Goal: Task Accomplishment & Management: Use online tool/utility

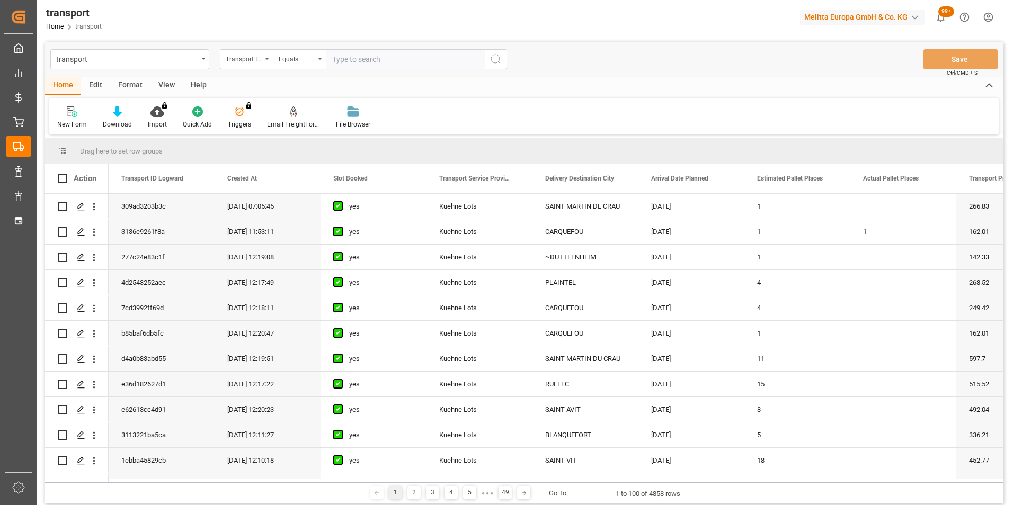
scroll to position [848, 0]
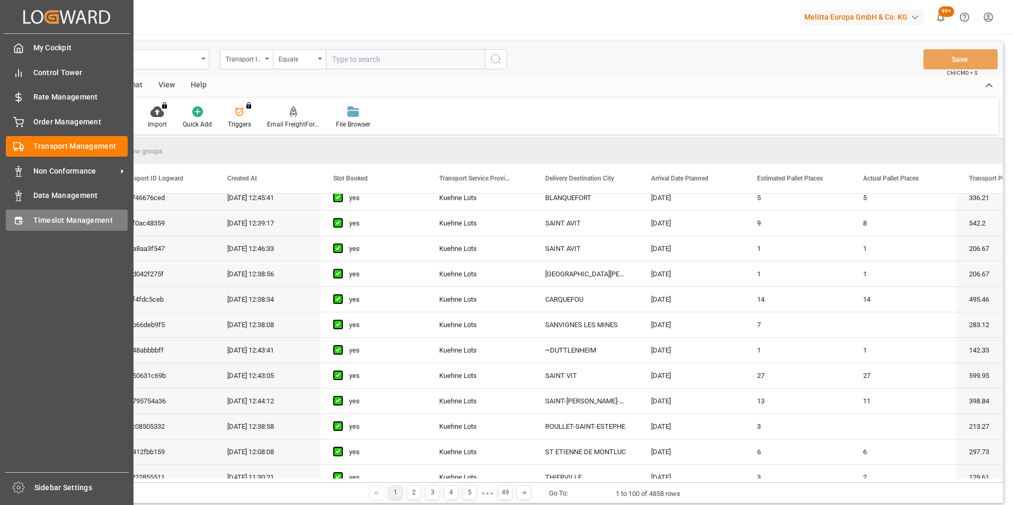
click at [30, 216] on div "Timeslot Management Timeslot Management" at bounding box center [67, 220] width 122 height 21
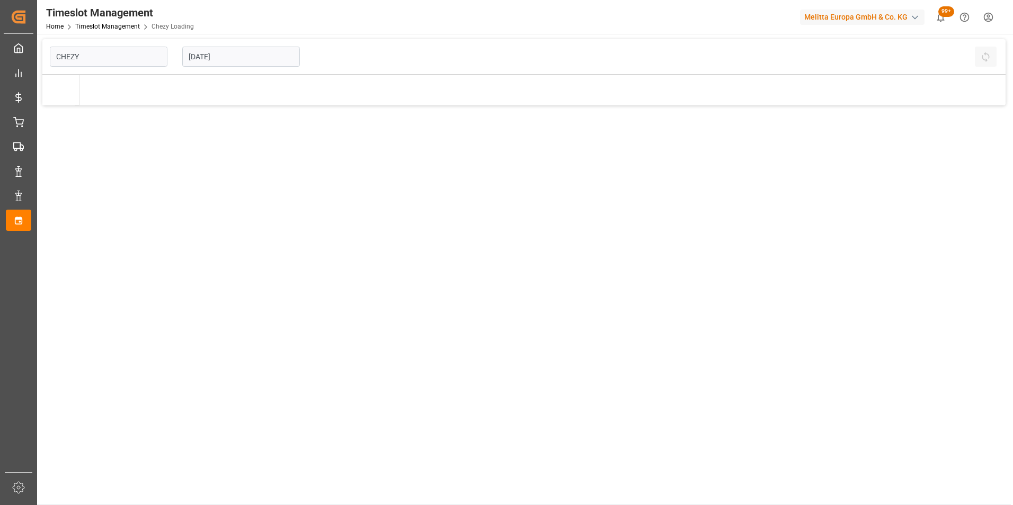
type input "Chezy Loading"
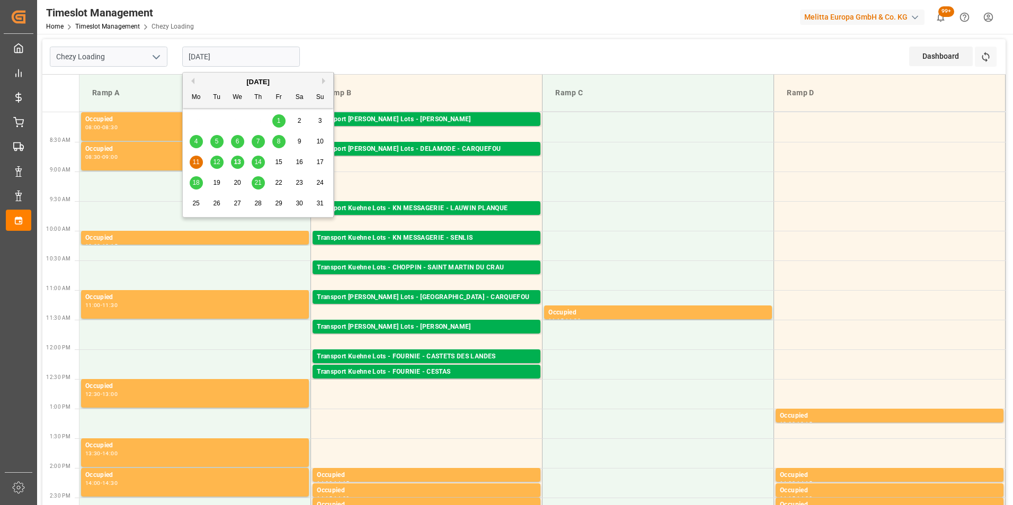
click at [205, 56] on input "[DATE]" at bounding box center [241, 57] width 118 height 20
click at [193, 181] on span "18" at bounding box center [195, 182] width 7 height 7
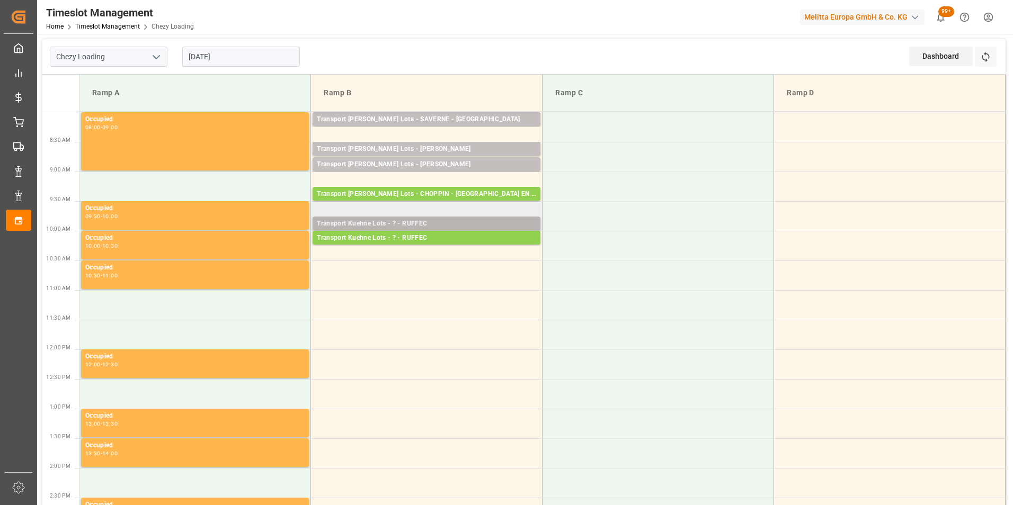
click at [429, 224] on div "Transport Kuehne Lots - ? - RUFFEC" at bounding box center [426, 224] width 219 height 11
click at [430, 221] on div "Transport Kuehne Lots - ? - RUFFEC" at bounding box center [426, 224] width 219 height 11
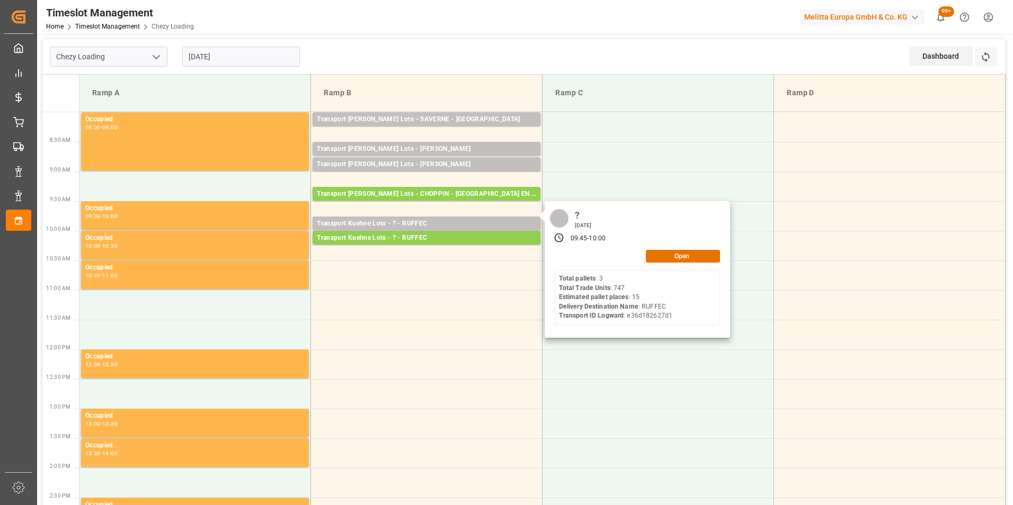
click at [213, 61] on input "[DATE]" at bounding box center [241, 57] width 118 height 20
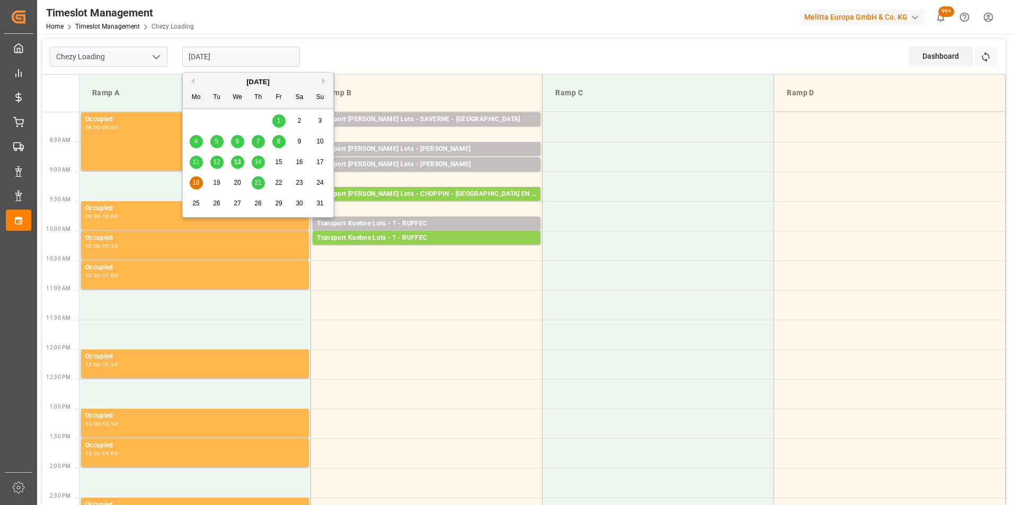
click at [255, 161] on span "14" at bounding box center [257, 161] width 7 height 7
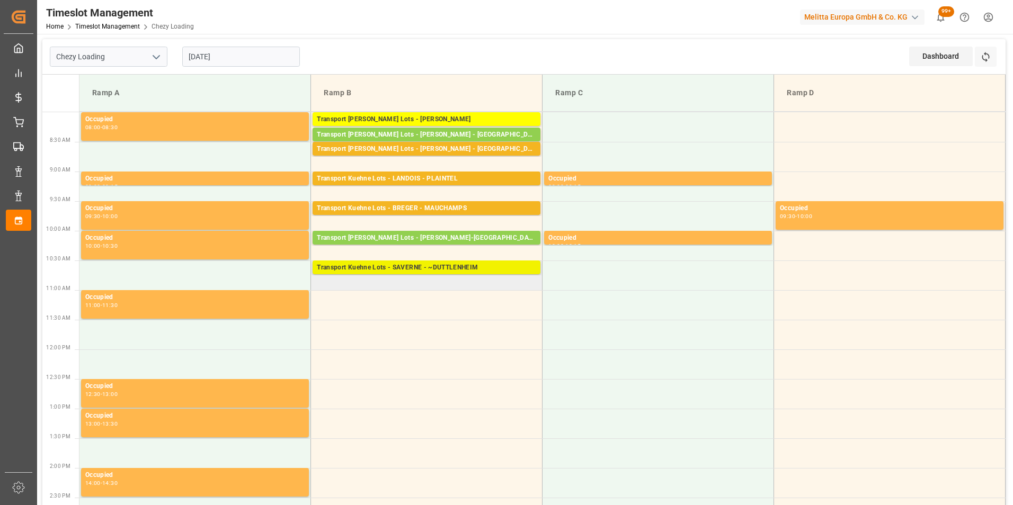
click at [459, 265] on div "Transport Kuehne Lots - SAVERNE - ~DUTTLENHEIM" at bounding box center [426, 268] width 219 height 11
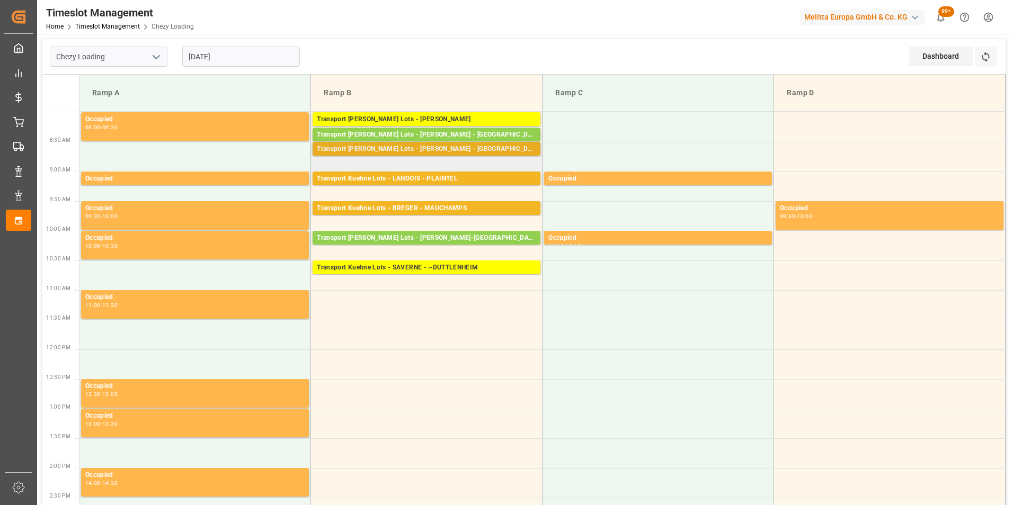
click at [479, 149] on div "Transport [PERSON_NAME] Lots - [PERSON_NAME] - [GEOGRAPHIC_DATA]" at bounding box center [426, 149] width 219 height 11
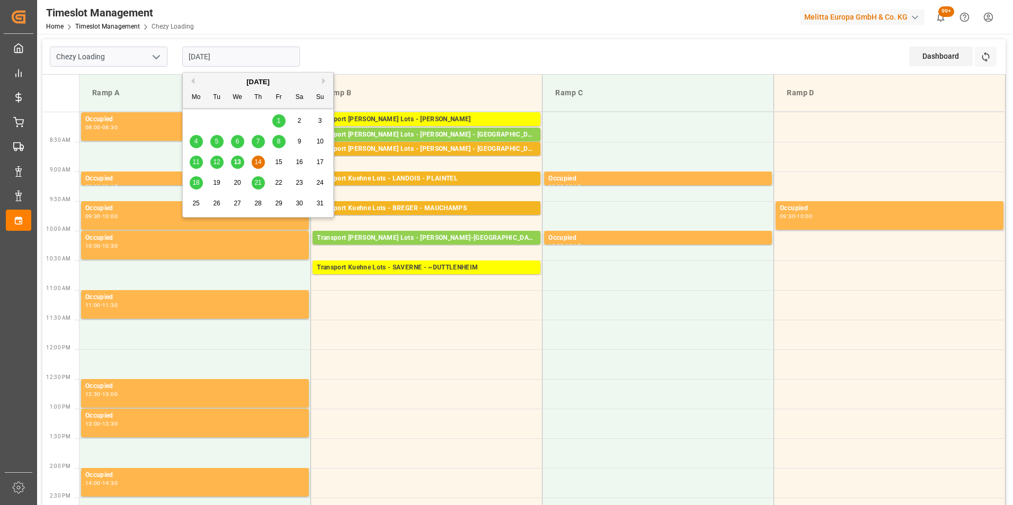
drag, startPoint x: 221, startPoint y: 60, endPoint x: 223, endPoint y: 66, distance: 6.7
click at [221, 60] on input "[DATE]" at bounding box center [241, 57] width 118 height 20
click at [197, 185] on span "18" at bounding box center [195, 182] width 7 height 7
type input "[DATE]"
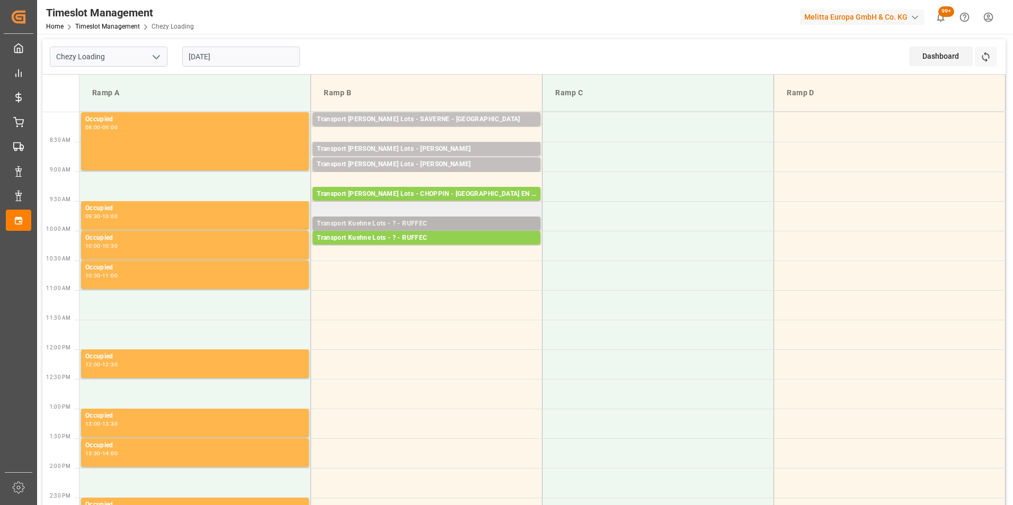
click at [458, 225] on div "Transport Kuehne Lots - ? - RUFFEC" at bounding box center [426, 224] width 219 height 11
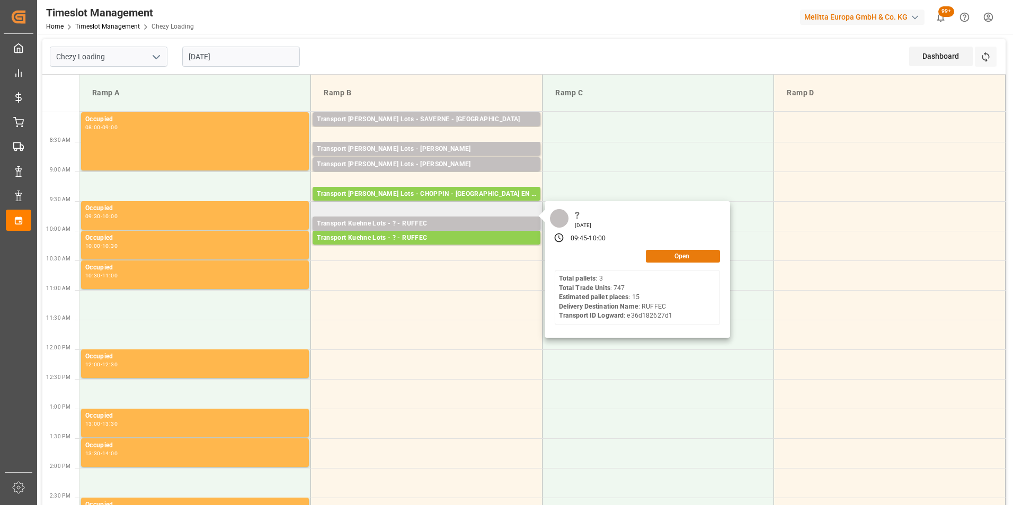
click at [681, 262] on div "Open" at bounding box center [637, 256] width 165 height 13
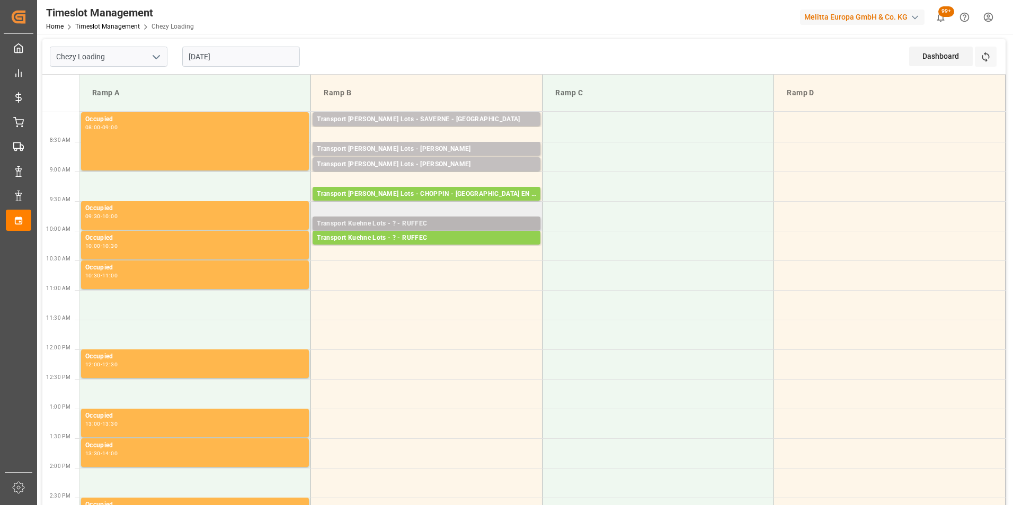
click at [438, 225] on div "Transport Kuehne Lots - ? - RUFFEC" at bounding box center [426, 224] width 219 height 11
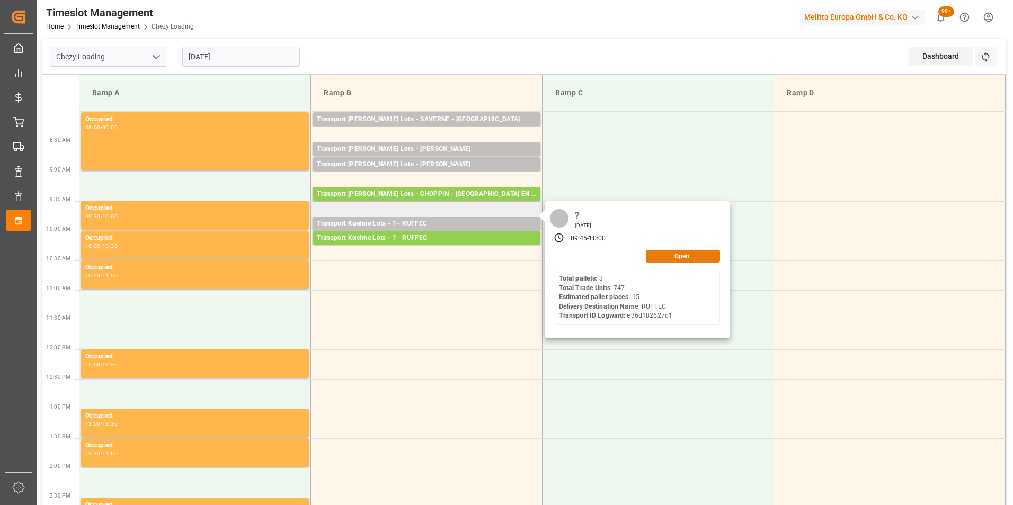
click at [660, 252] on button "Open" at bounding box center [683, 256] width 74 height 13
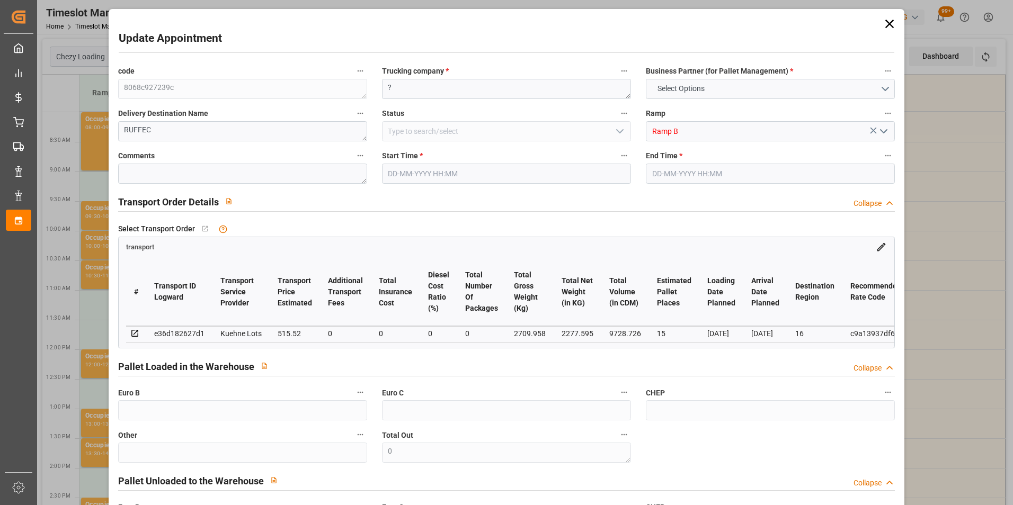
type input "15"
type input "515.52"
type input "0"
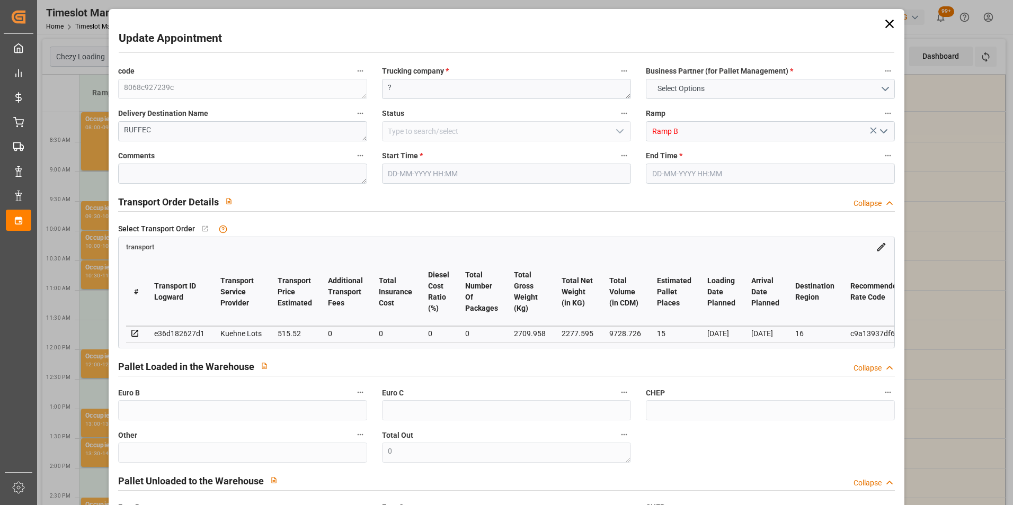
type input "515.52"
type input "0"
type input "2277.595"
type input "4150.158"
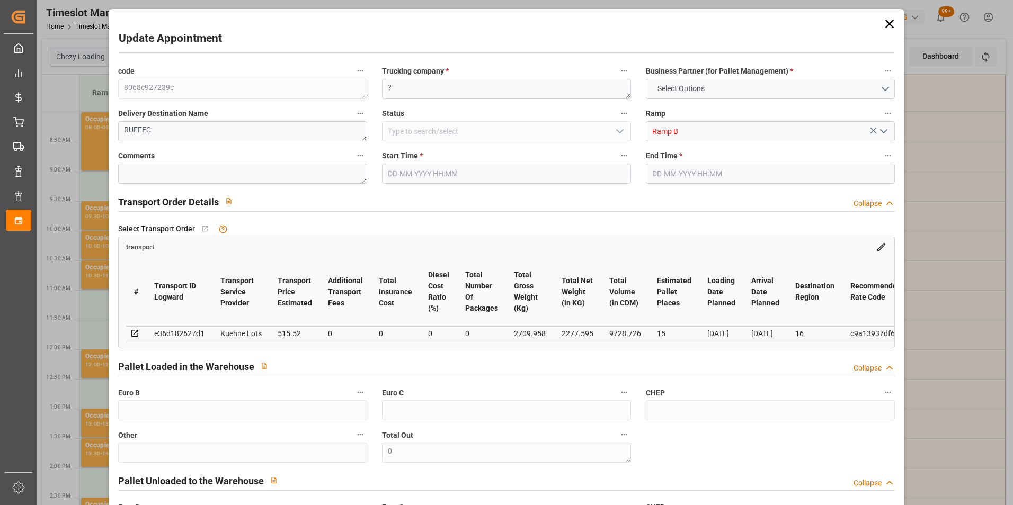
type input "9728.726"
type input "16"
type input "3"
type input "747"
type input "62"
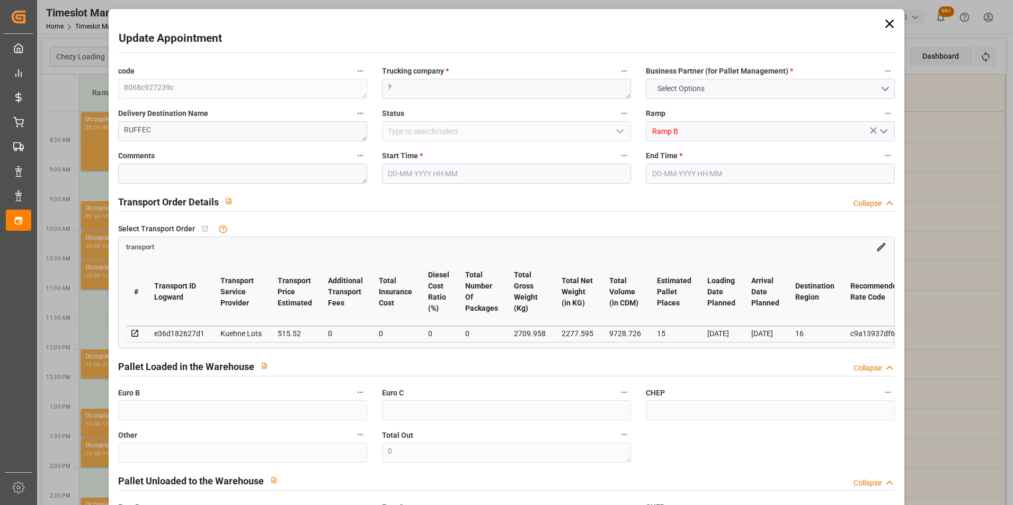
type input "101"
type input "2709.958"
type input "0"
type input "4710.8598"
type input "0"
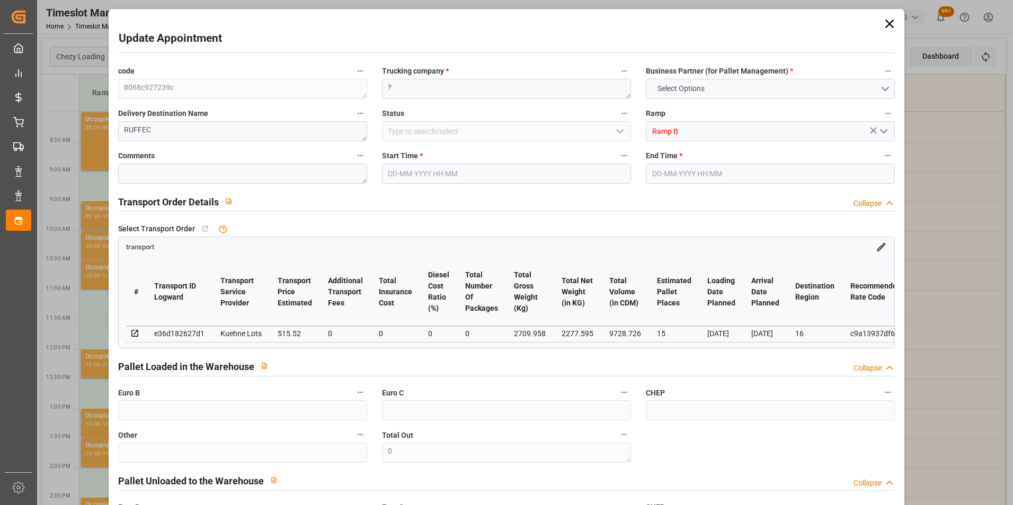
type input "0"
type input "21"
type input "35"
type input "[DATE] 09:45"
type input "[DATE] 10:00"
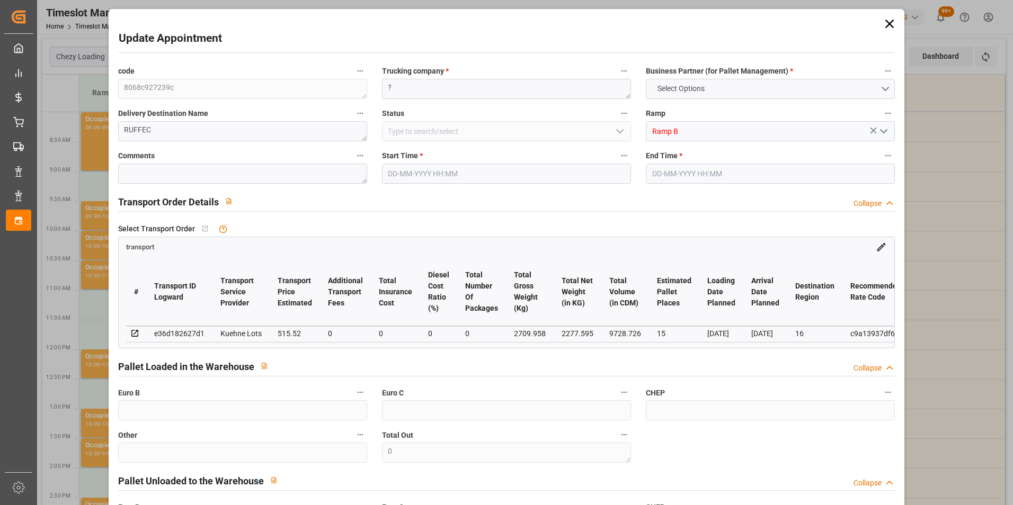
type input "[DATE] 15:05"
type input "[DATE] 12:17"
type input "[DATE]"
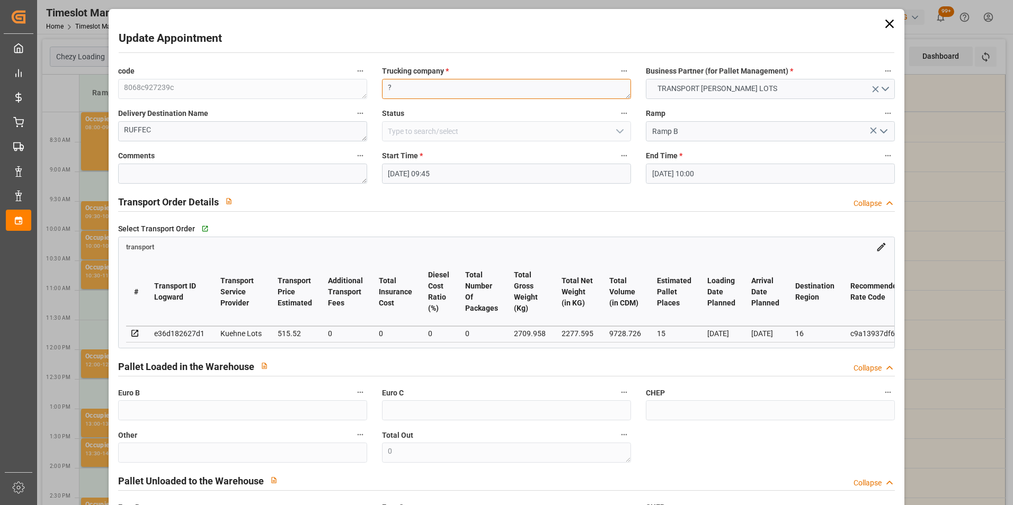
drag, startPoint x: 410, startPoint y: 84, endPoint x: 383, endPoint y: 87, distance: 27.1
click at [384, 87] on textarea "?" at bounding box center [506, 89] width 249 height 20
type textarea "[PERSON_NAME]"
click at [422, 170] on input "[DATE] 09:45" at bounding box center [506, 174] width 249 height 20
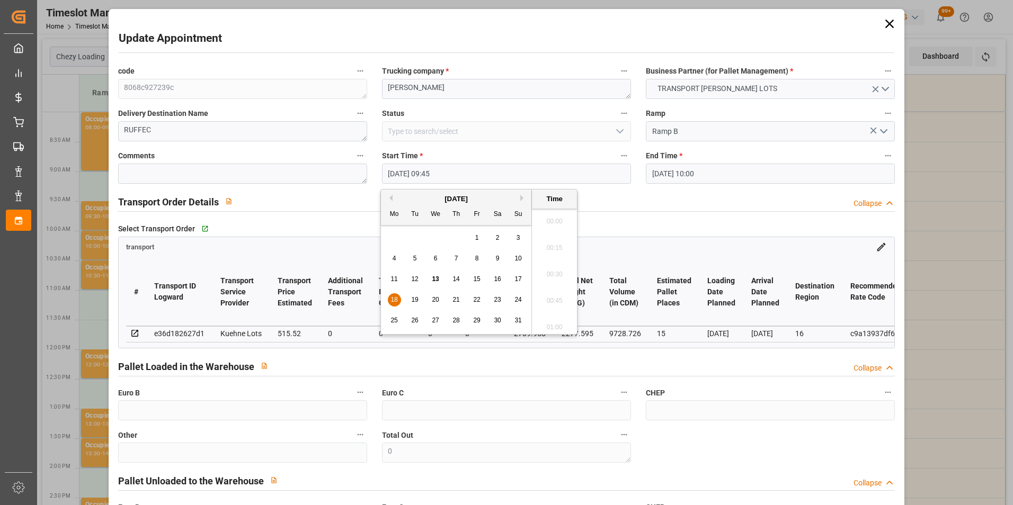
scroll to position [984, 0]
click at [459, 278] on span "14" at bounding box center [455, 278] width 7 height 7
click at [557, 242] on li "09:00" at bounding box center [554, 245] width 45 height 26
type input "[DATE] 09:00"
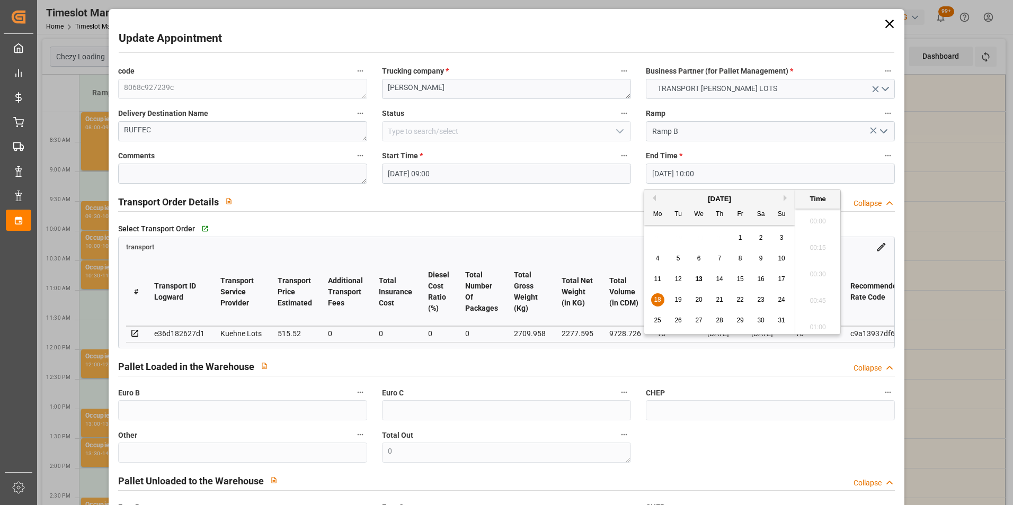
click at [672, 168] on input "[DATE] 10:00" at bounding box center [770, 174] width 249 height 20
click at [722, 277] on span "14" at bounding box center [719, 278] width 7 height 7
click at [814, 298] on li "09:15" at bounding box center [817, 298] width 45 height 26
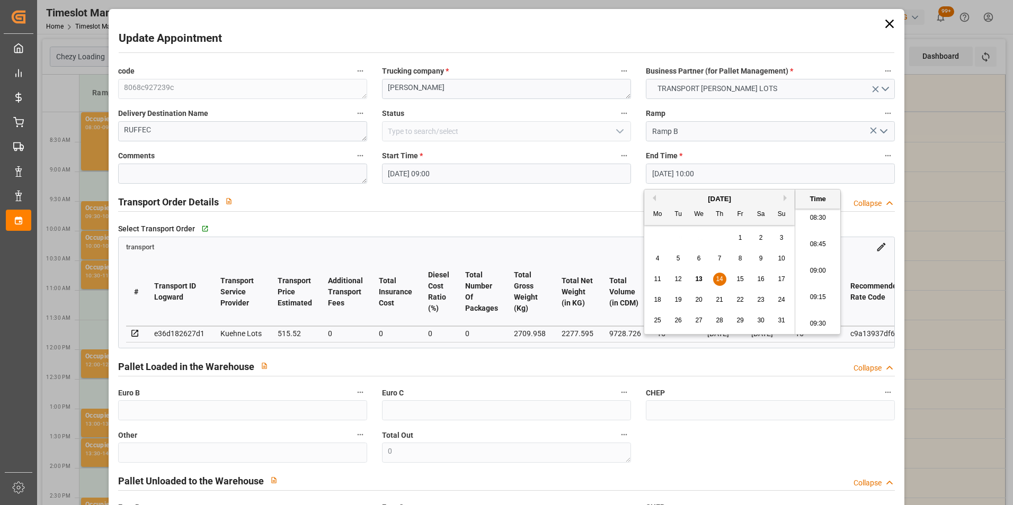
type input "[DATE] 09:15"
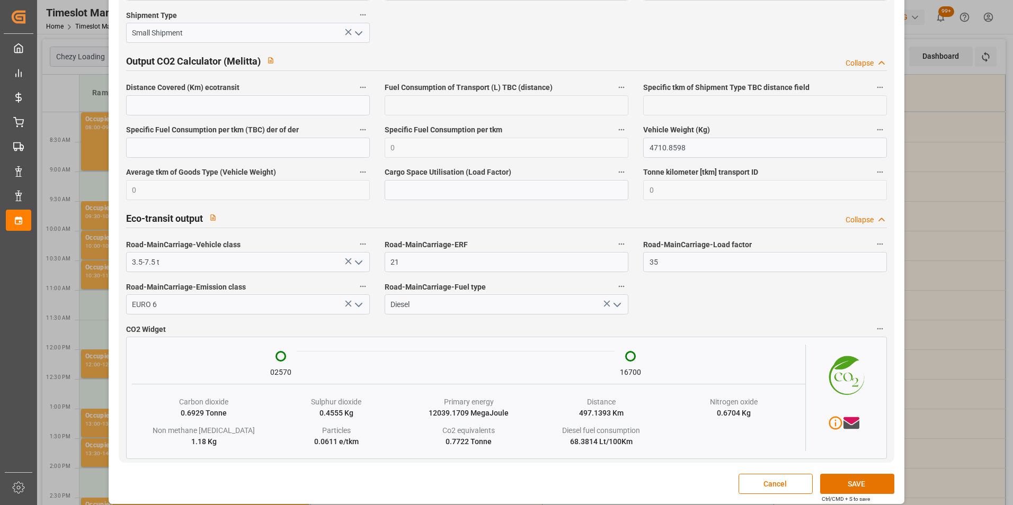
scroll to position [1745, 0]
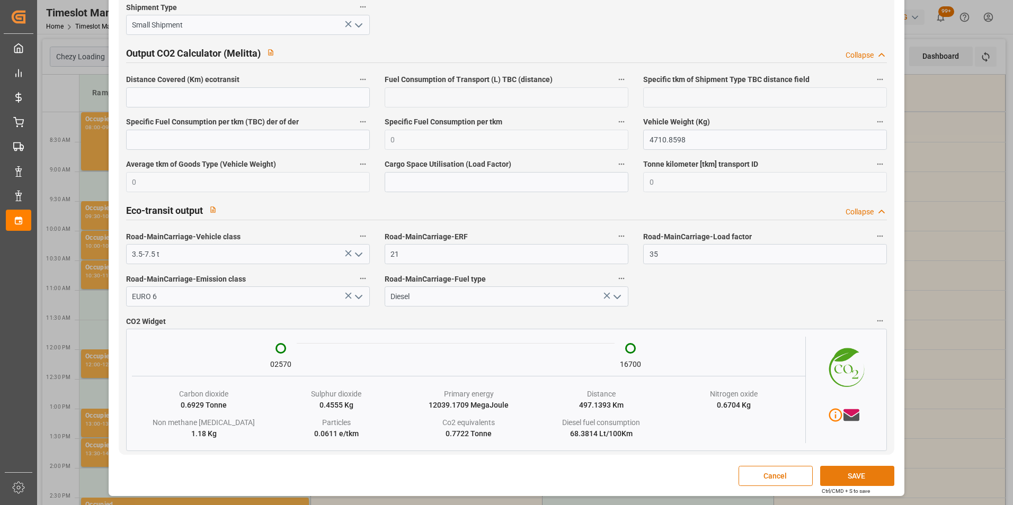
click at [847, 475] on button "SAVE" at bounding box center [857, 476] width 74 height 20
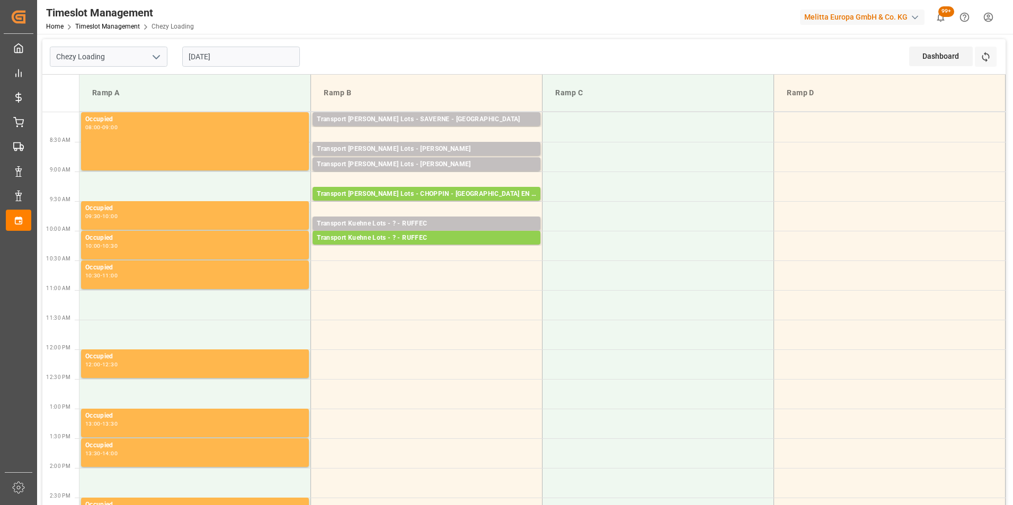
click at [195, 50] on input "[DATE]" at bounding box center [241, 57] width 118 height 20
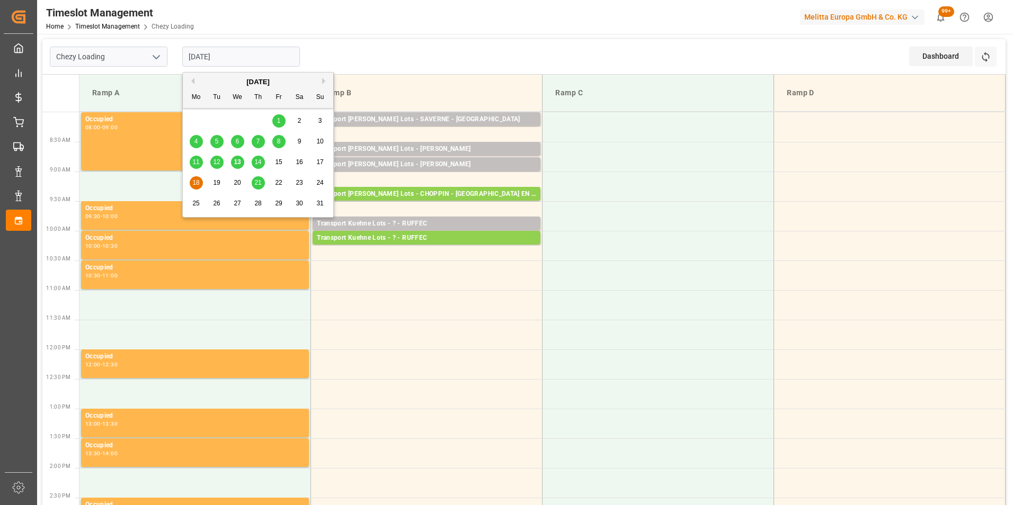
click at [254, 164] on span "14" at bounding box center [257, 161] width 7 height 7
type input "[DATE]"
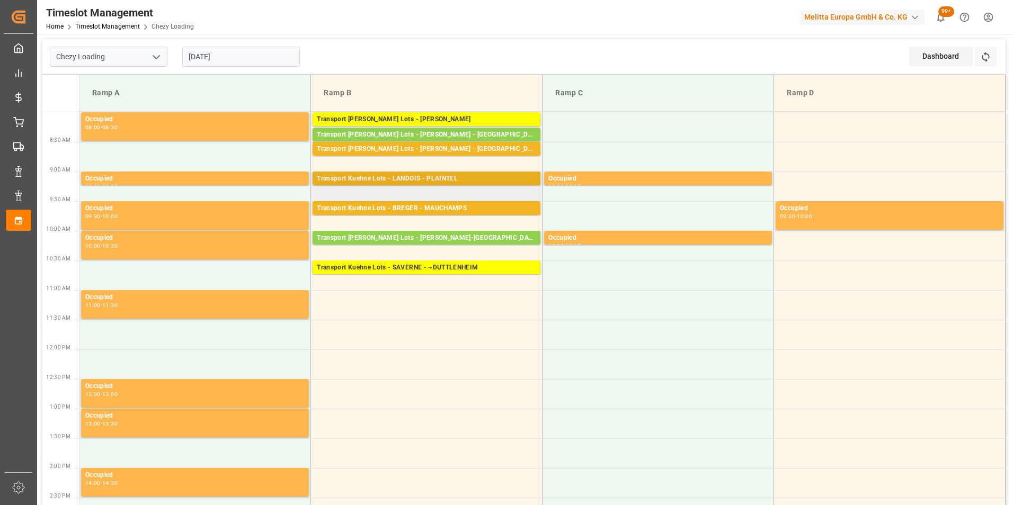
click at [433, 179] on div "Transport Kuehne Lots - LANDOIS - PLAINTEL" at bounding box center [426, 179] width 219 height 11
click at [438, 268] on div "Transport Kuehne Lots - SAVERNE - ~DUTTLENHEIM" at bounding box center [426, 268] width 219 height 11
click at [443, 178] on div "Transport Kuehne Lots - LANDOIS - PLAINTEL" at bounding box center [426, 179] width 219 height 11
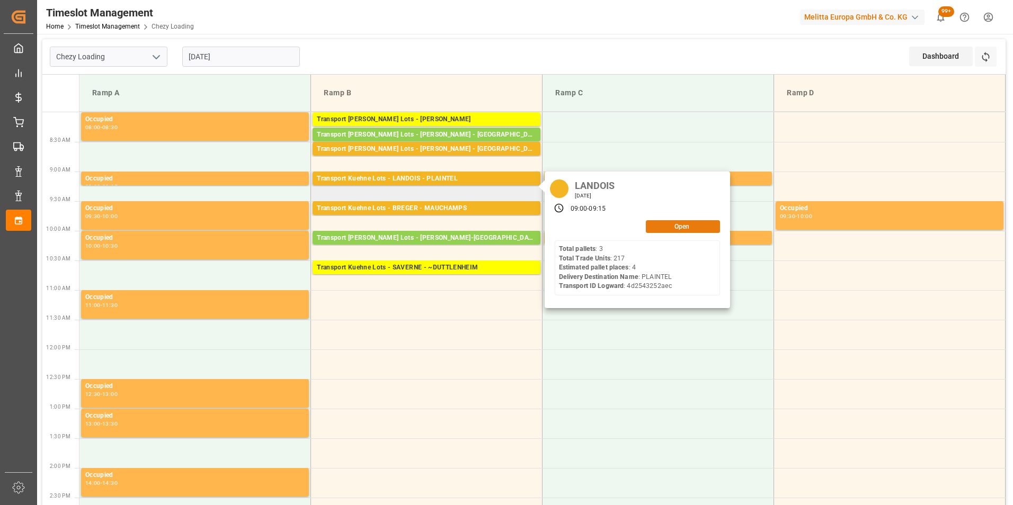
click at [654, 228] on button "Open" at bounding box center [683, 226] width 74 height 13
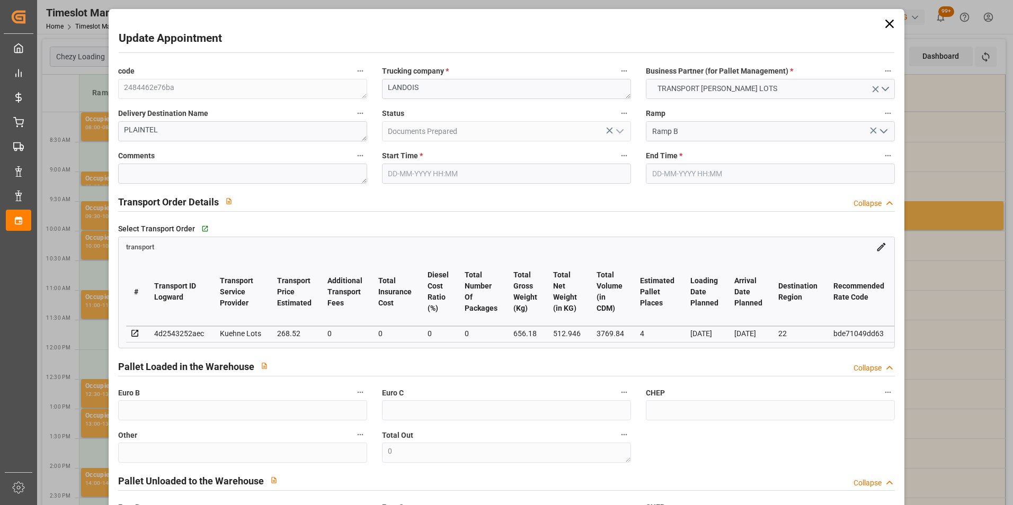
type input "[DATE] 09:00"
type input "[DATE] 09:15"
type input "[DATE] 15:22"
type input "[DATE] 12:17"
type input "[DATE]"
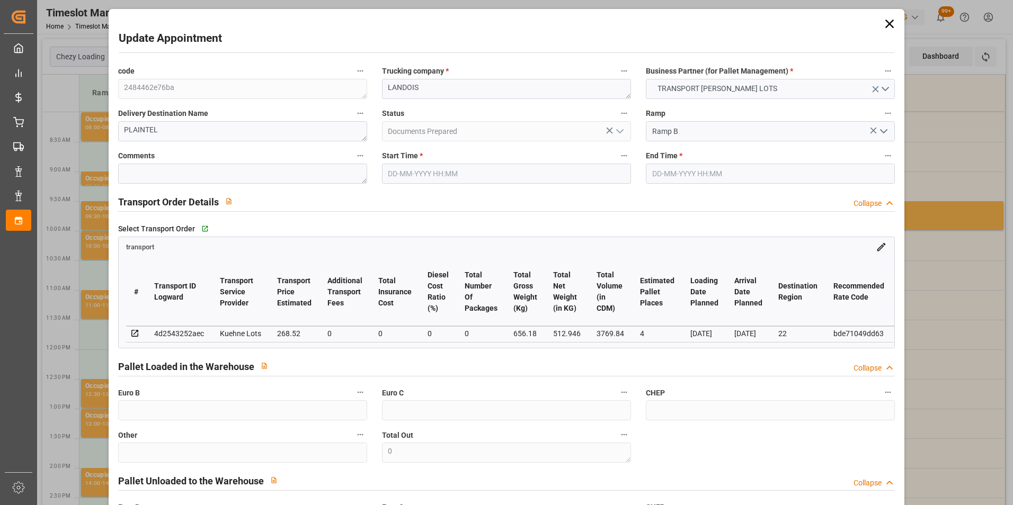
type input "[DATE]"
click at [410, 172] on input "[DATE] 09:00" at bounding box center [506, 174] width 249 height 20
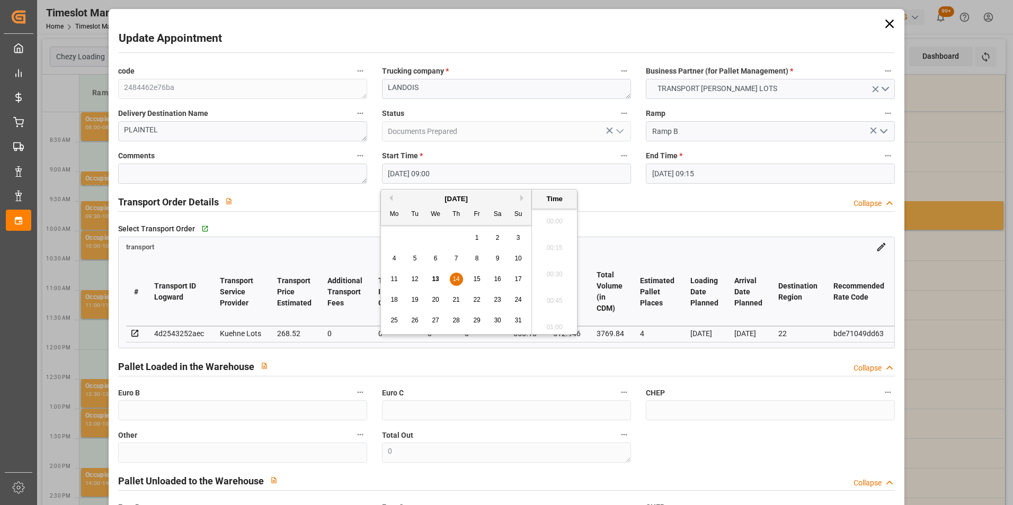
scroll to position [904, 0]
click at [457, 276] on span "14" at bounding box center [455, 278] width 7 height 7
click at [555, 327] on li "11:00" at bounding box center [554, 324] width 45 height 26
type input "[DATE] 11:00"
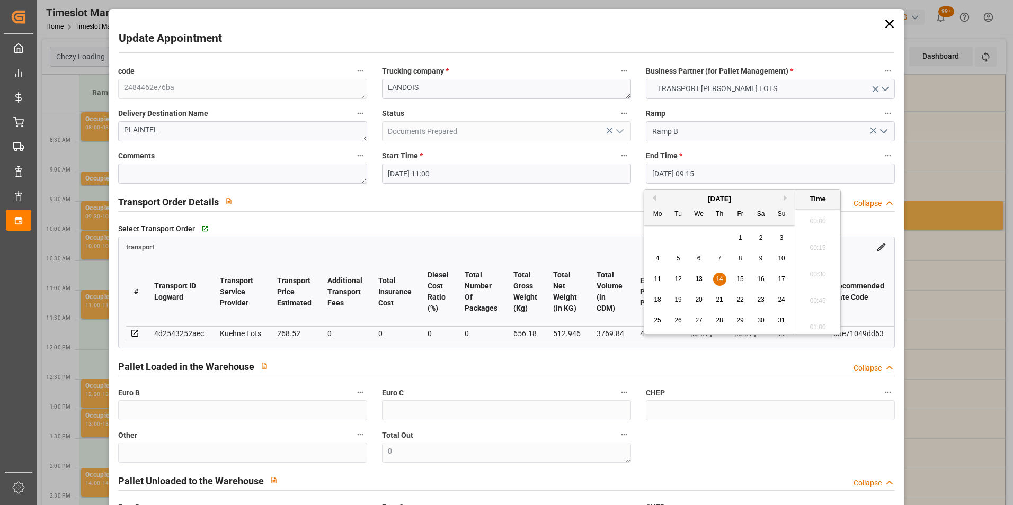
click at [657, 171] on input "[DATE] 09:15" at bounding box center [770, 174] width 249 height 20
click at [721, 275] on span "14" at bounding box center [719, 278] width 7 height 7
click at [817, 222] on li "11:15" at bounding box center [817, 218] width 45 height 26
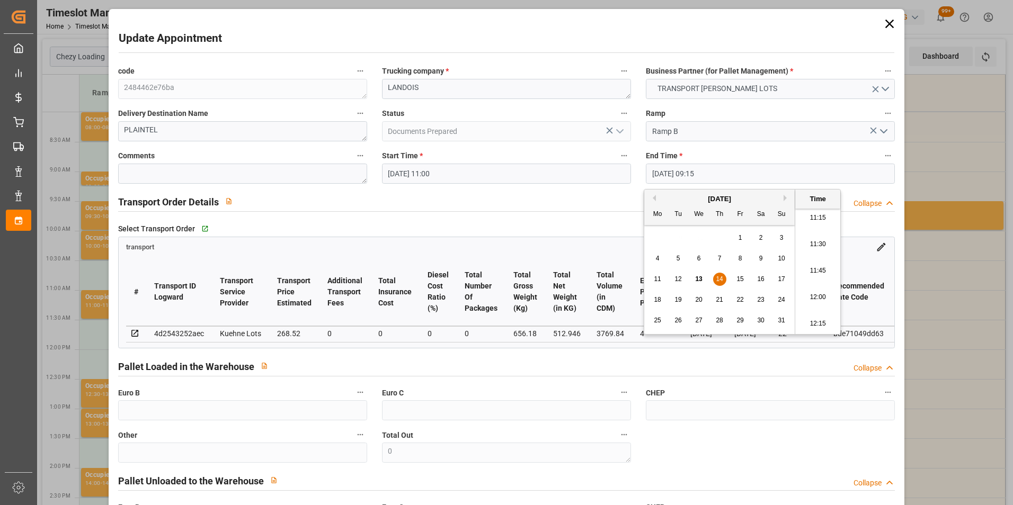
type input "[DATE] 11:15"
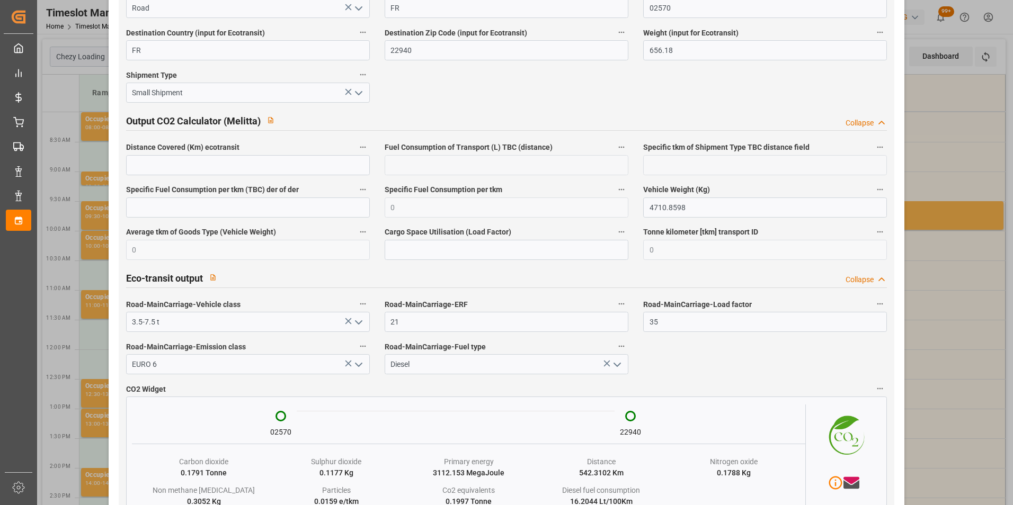
scroll to position [1729, 0]
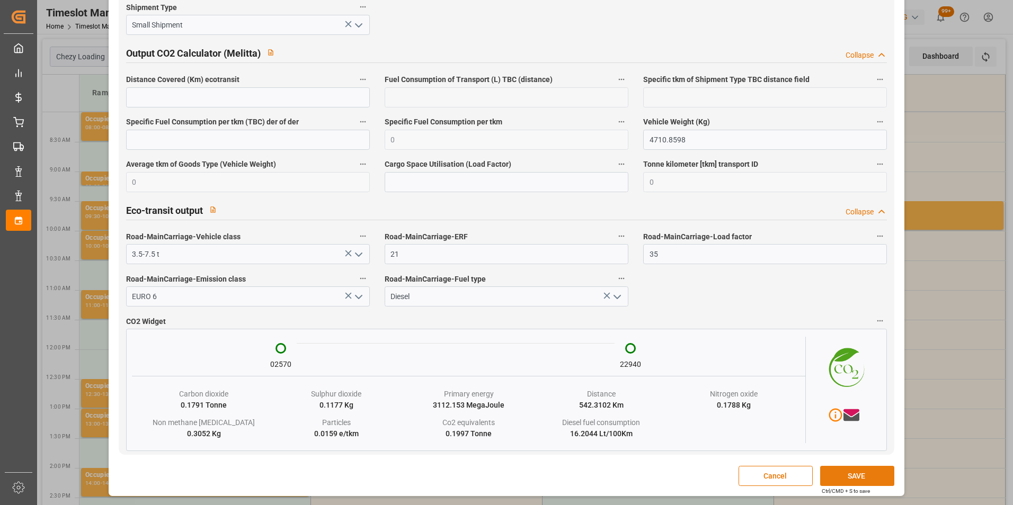
click at [855, 469] on button "SAVE" at bounding box center [857, 476] width 74 height 20
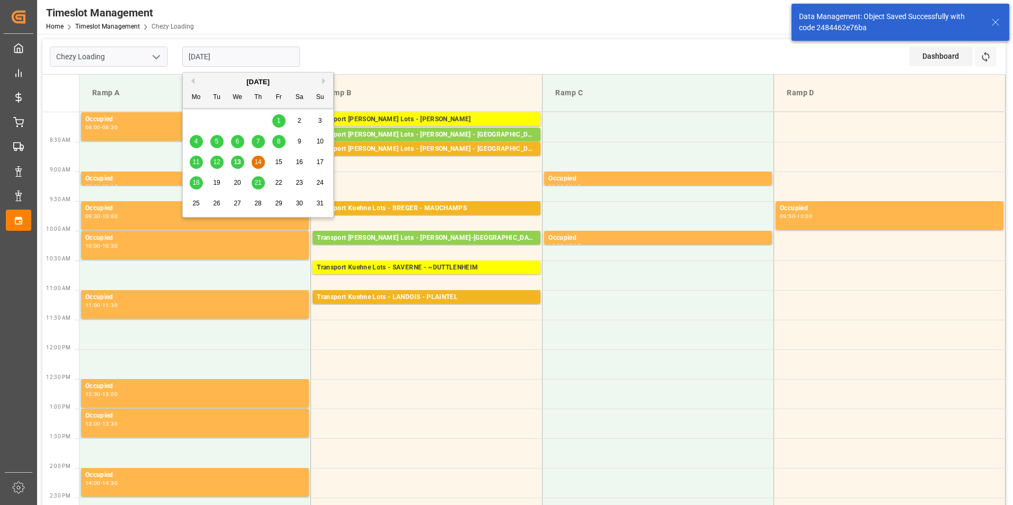
click at [209, 55] on input "[DATE]" at bounding box center [241, 57] width 118 height 20
click at [198, 186] on span "18" at bounding box center [195, 182] width 7 height 7
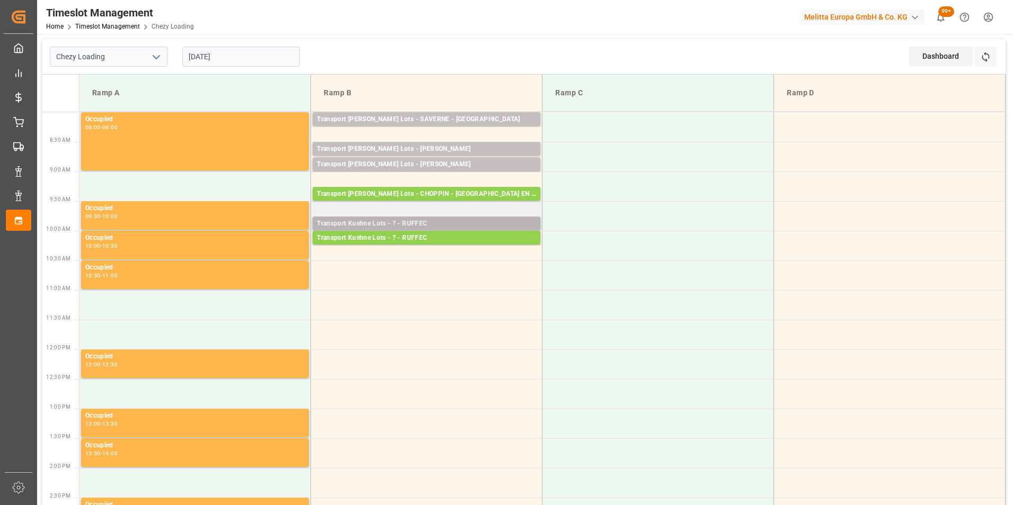
click at [432, 223] on div "Transport Kuehne Lots - ? - RUFFEC" at bounding box center [426, 224] width 219 height 11
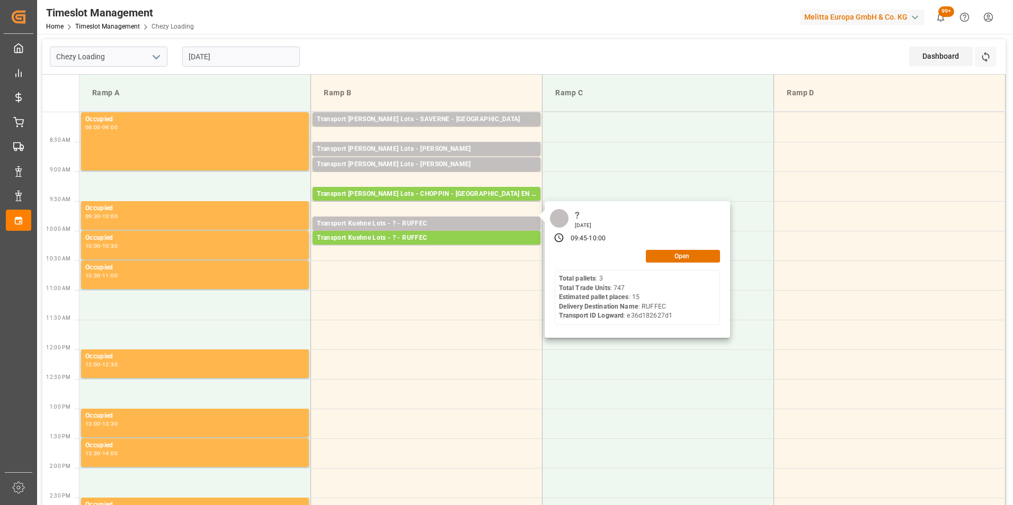
click at [234, 54] on input "[DATE]" at bounding box center [241, 57] width 118 height 20
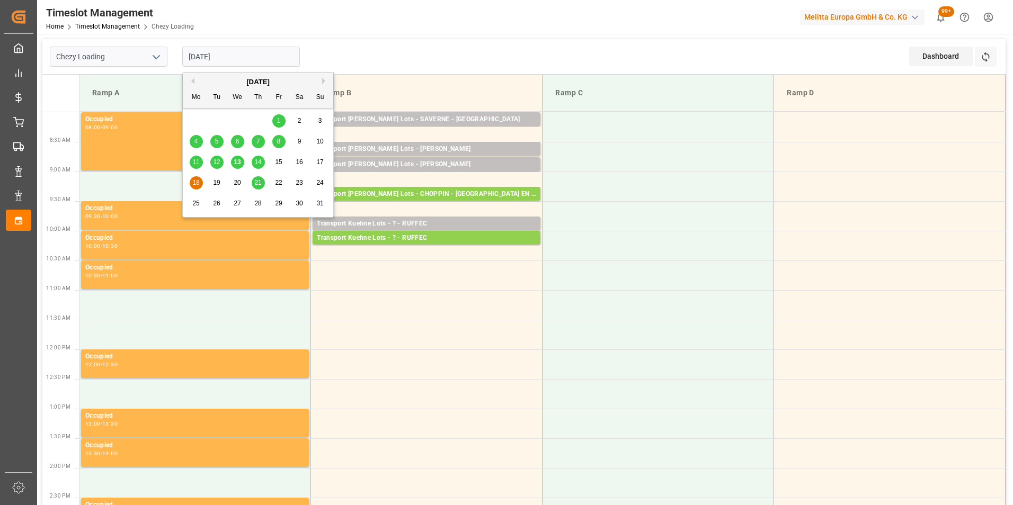
click at [256, 164] on span "14" at bounding box center [257, 161] width 7 height 7
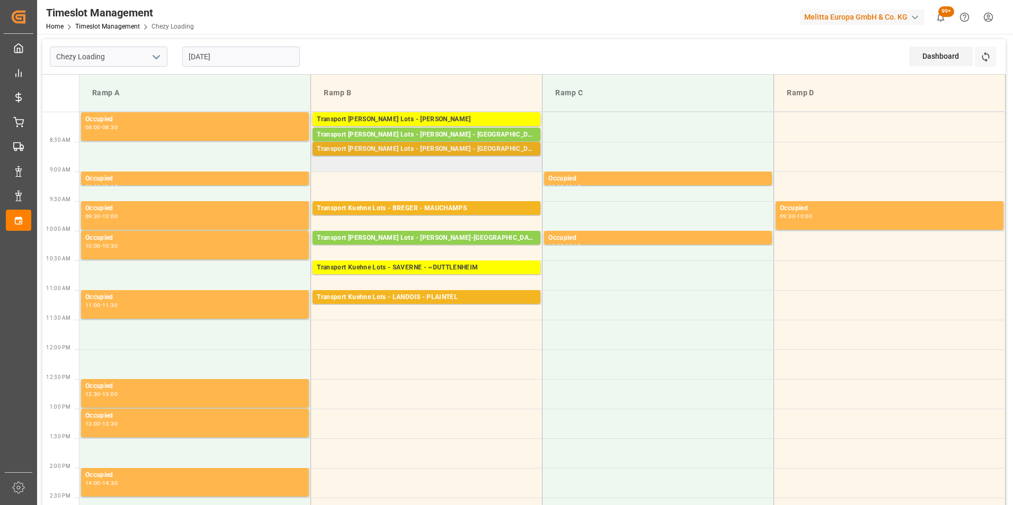
click at [465, 145] on div "Transport [PERSON_NAME] Lots - [PERSON_NAME] - [GEOGRAPHIC_DATA]" at bounding box center [426, 149] width 219 height 11
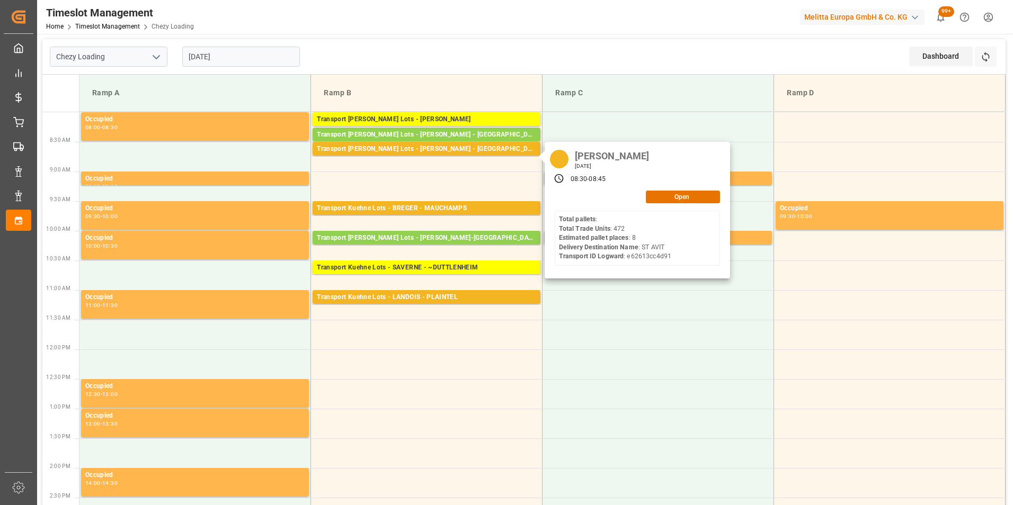
click at [217, 57] on input "[DATE]" at bounding box center [241, 57] width 118 height 20
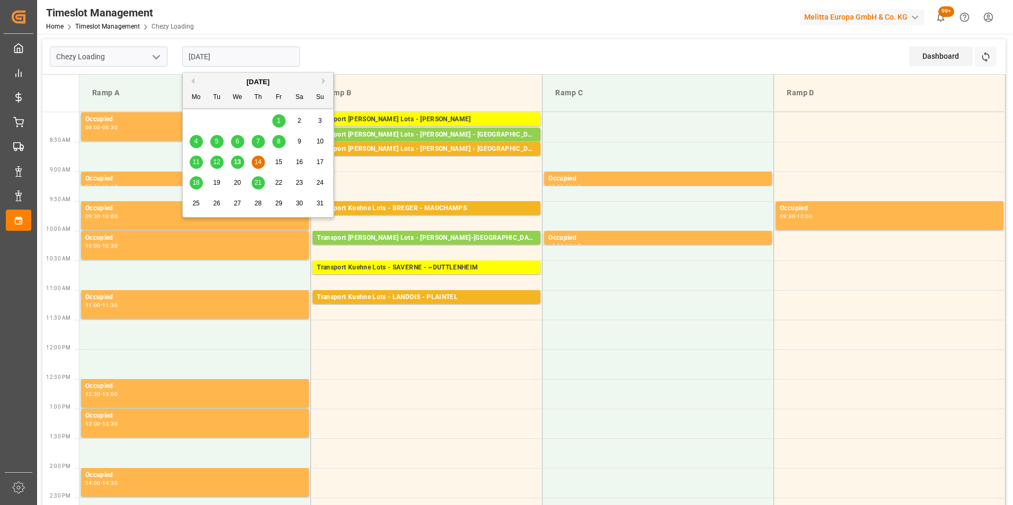
click at [198, 183] on span "18" at bounding box center [195, 182] width 7 height 7
type input "[DATE]"
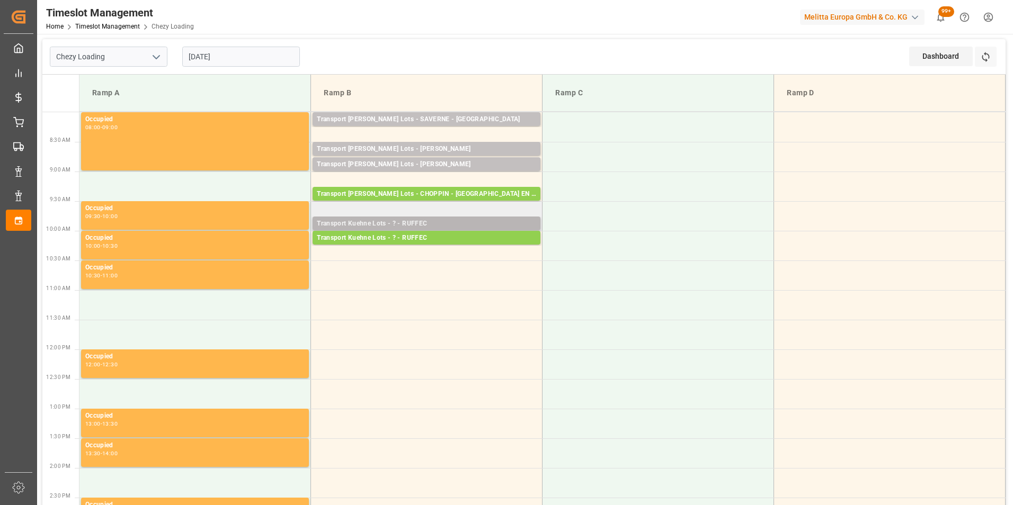
click at [435, 225] on div "Transport Kuehne Lots - ? - RUFFEC" at bounding box center [426, 224] width 219 height 11
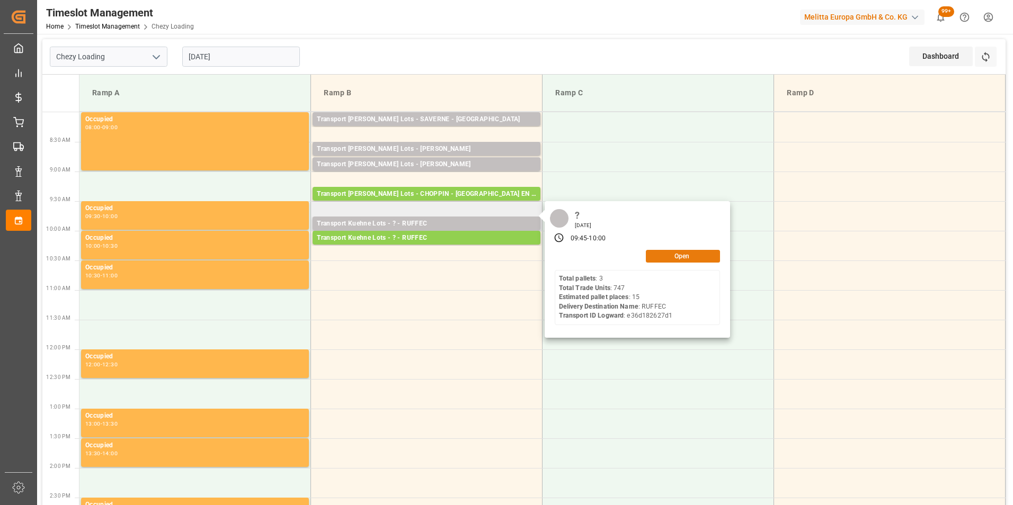
click at [677, 258] on button "Open" at bounding box center [683, 256] width 74 height 13
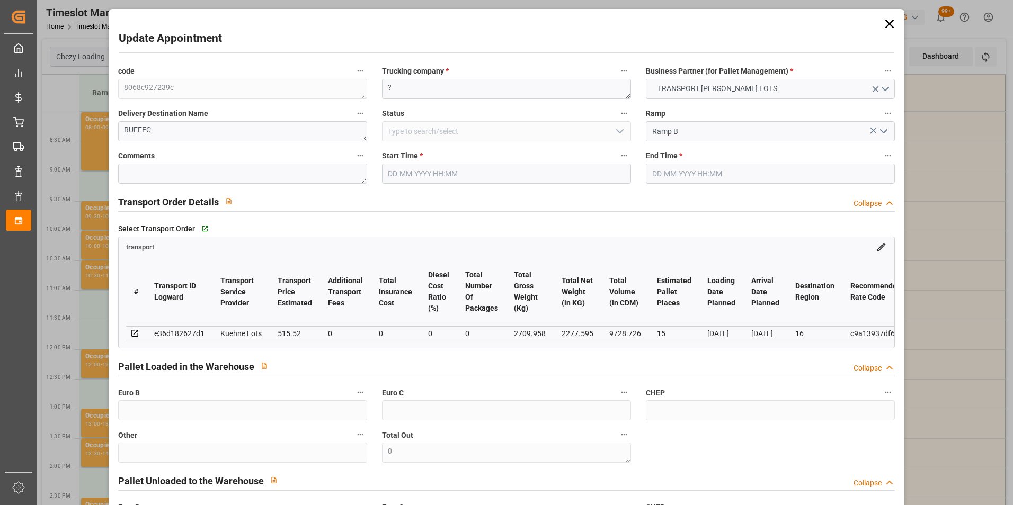
type input "[DATE] 09:45"
type input "[DATE] 10:00"
type input "[DATE] 15:05"
type input "[DATE] 12:17"
type input "[DATE]"
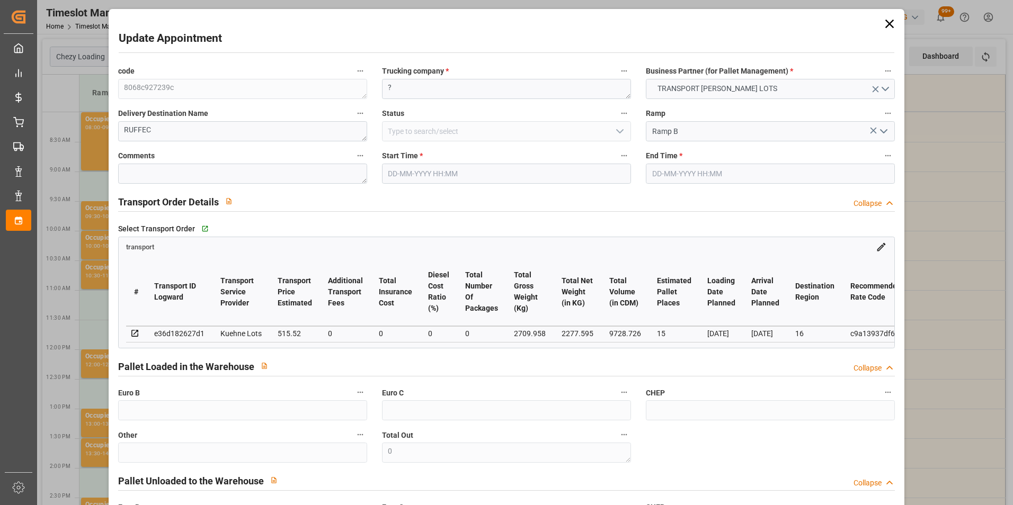
type input "[DATE]"
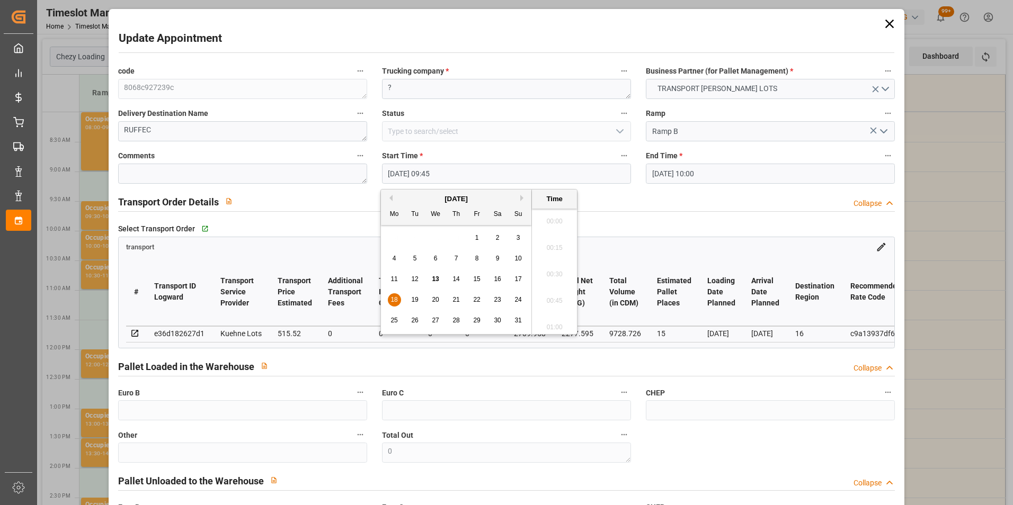
click at [433, 175] on input "[DATE] 09:45" at bounding box center [506, 174] width 249 height 20
click at [457, 278] on span "14" at bounding box center [455, 278] width 7 height 7
click at [553, 266] on li "08:45" at bounding box center [554, 271] width 45 height 26
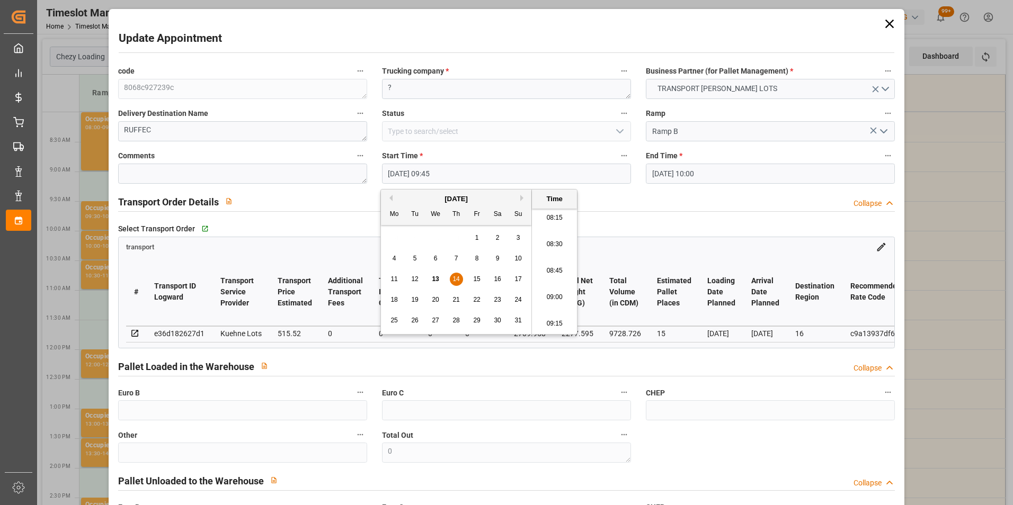
type input "[DATE] 08:45"
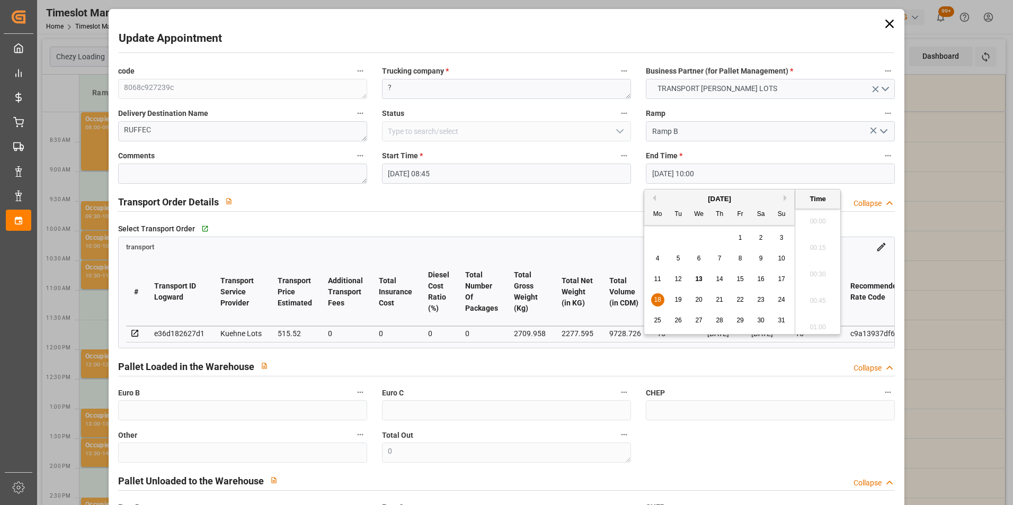
click at [663, 171] on input "[DATE] 10:00" at bounding box center [770, 174] width 249 height 20
click at [719, 280] on span "14" at bounding box center [719, 278] width 7 height 7
click at [819, 221] on li "09:00" at bounding box center [817, 218] width 45 height 26
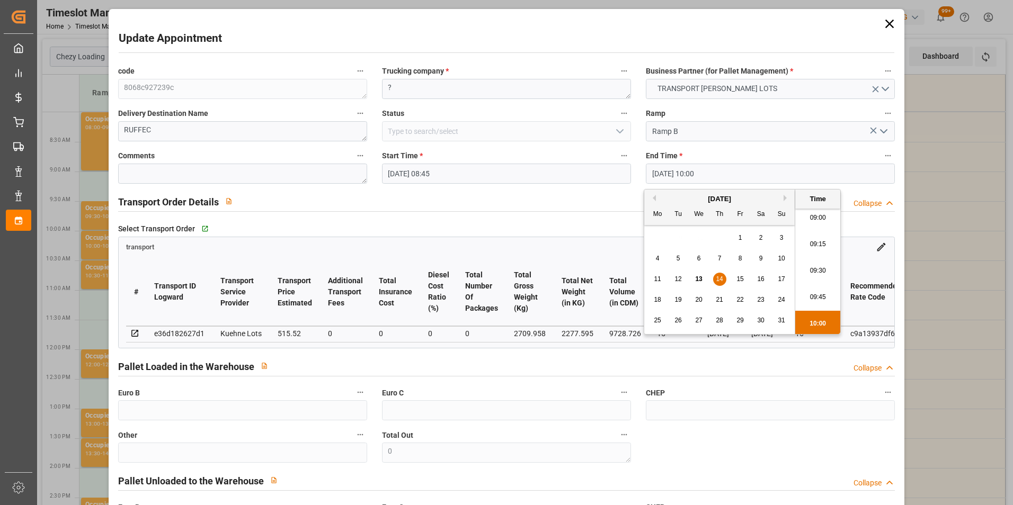
type input "[DATE] 09:00"
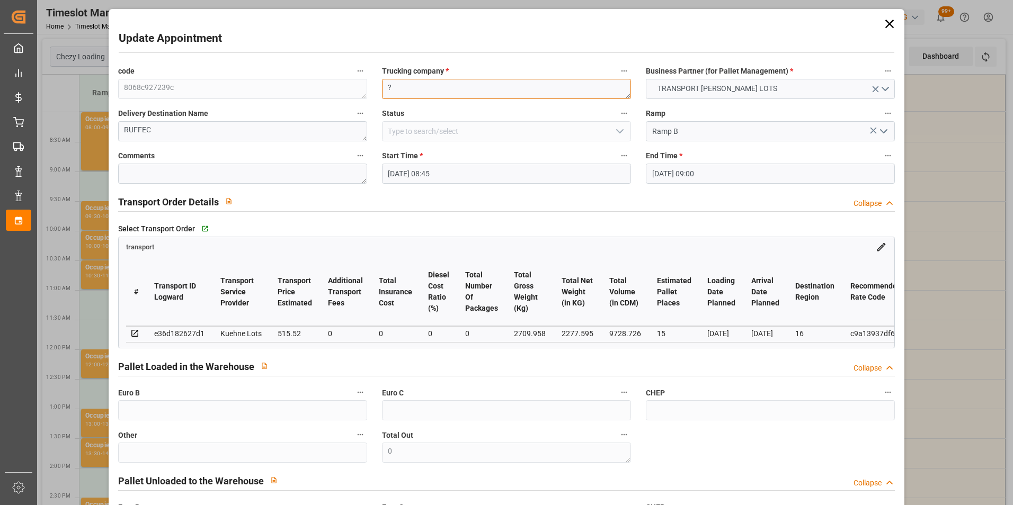
click at [305, 96] on div "code 8068c927239c Trucking company * ? Business Partner (for Pallet Management)…" at bounding box center [507, 320] width 792 height 521
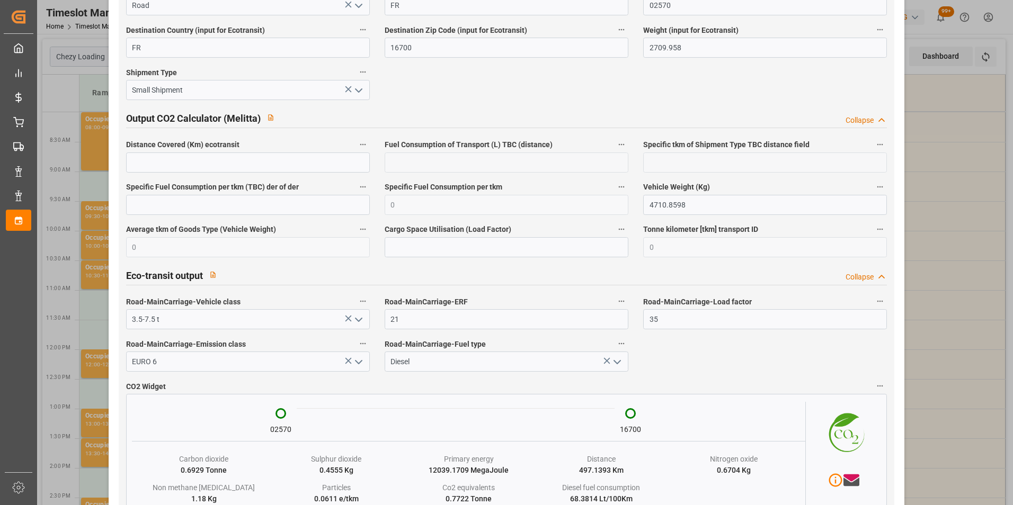
scroll to position [1745, 0]
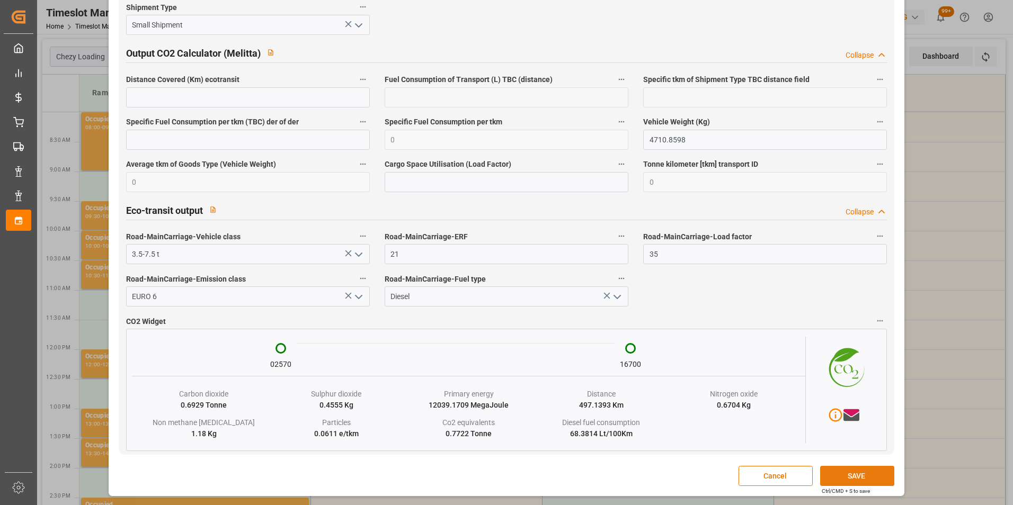
type textarea "[PERSON_NAME]"
click at [853, 478] on button "SAVE" at bounding box center [857, 476] width 74 height 20
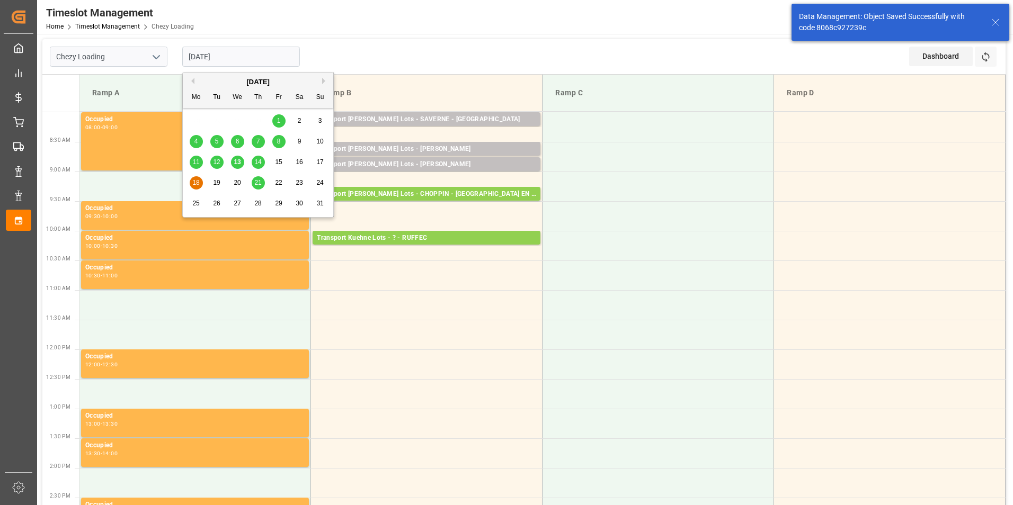
click at [220, 56] on input "[DATE]" at bounding box center [241, 57] width 118 height 20
click at [254, 162] on div "14" at bounding box center [258, 162] width 13 height 13
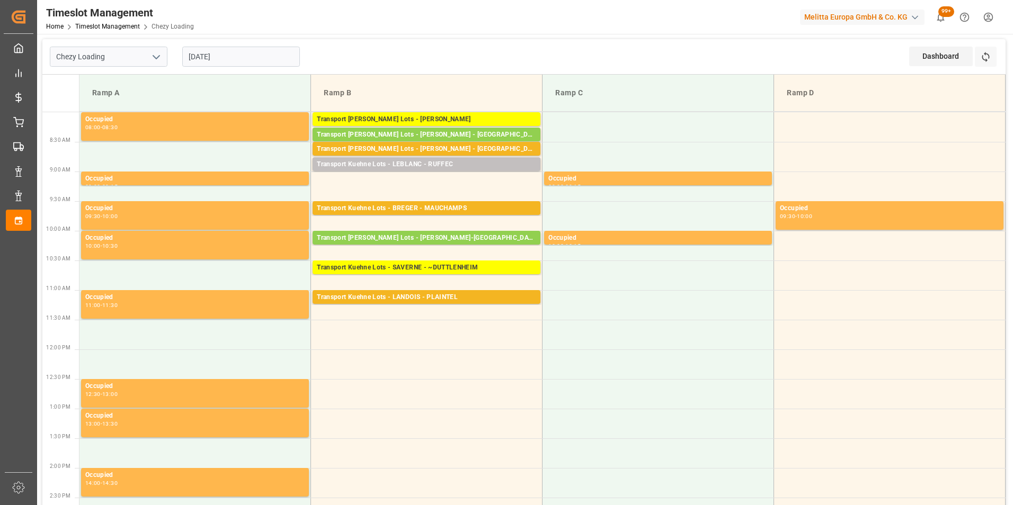
click at [244, 54] on input "[DATE]" at bounding box center [241, 57] width 118 height 20
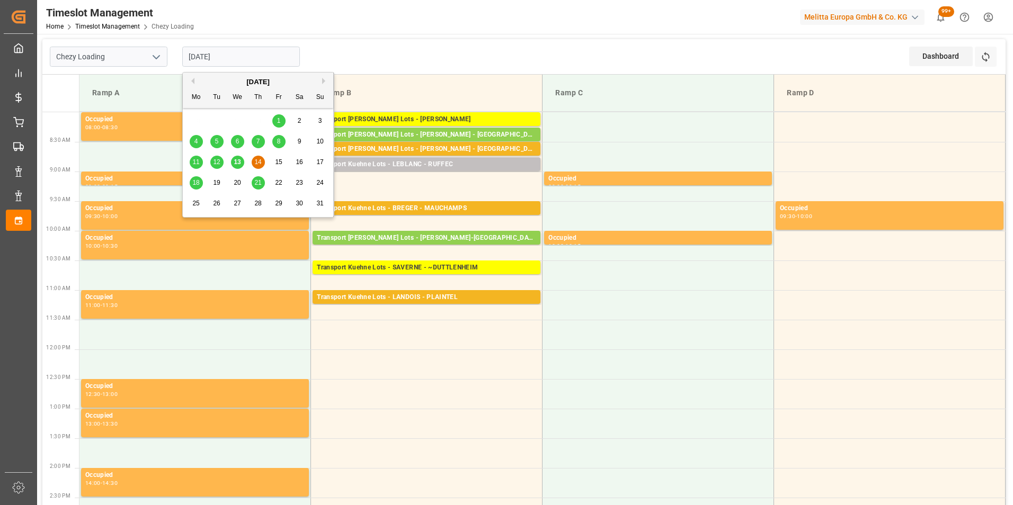
click at [239, 157] on div "13" at bounding box center [237, 162] width 13 height 13
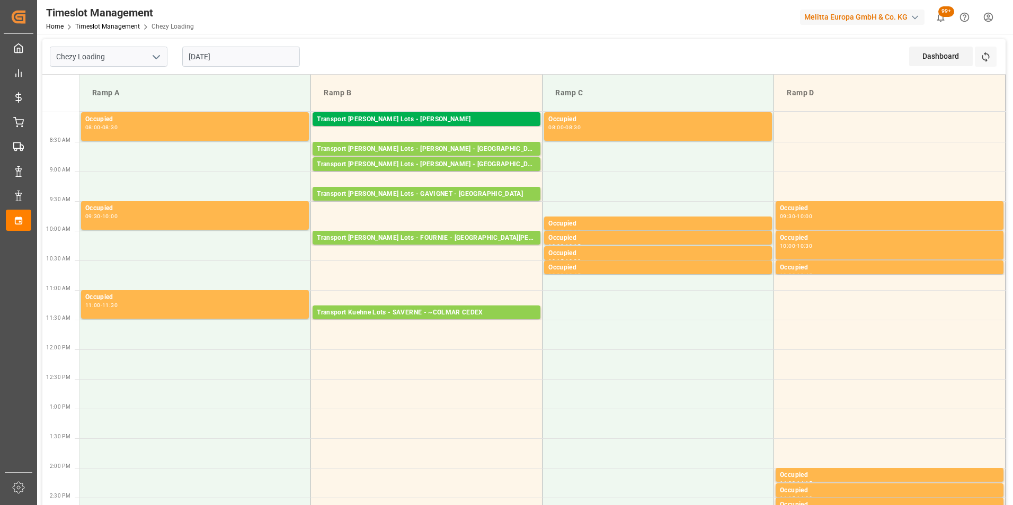
click at [215, 56] on input "[DATE]" at bounding box center [241, 57] width 118 height 20
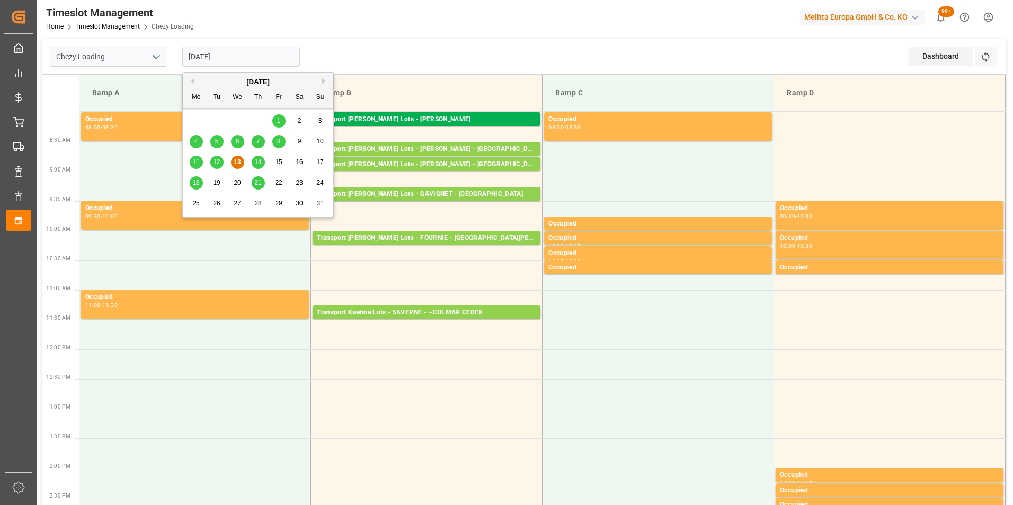
click at [257, 183] on span "21" at bounding box center [257, 182] width 7 height 7
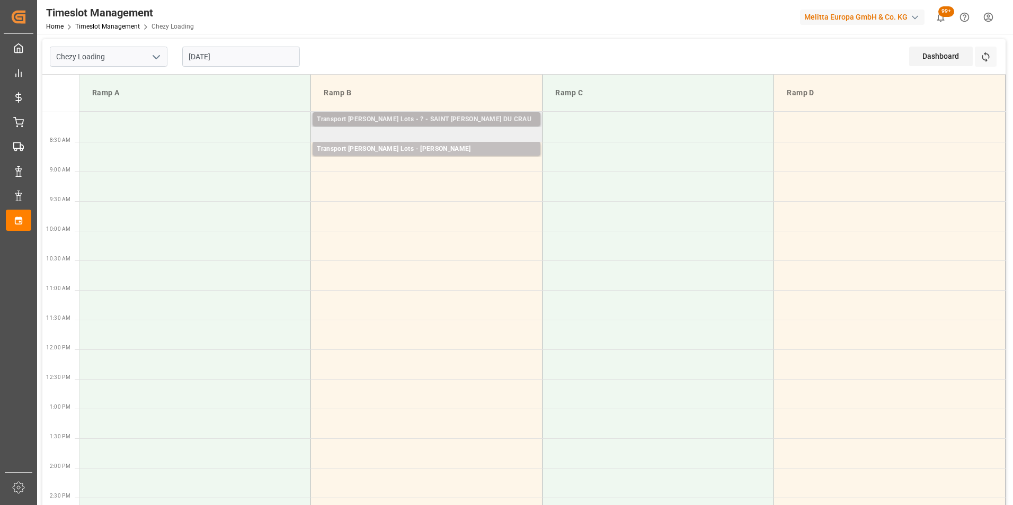
click at [390, 117] on div "Transport [PERSON_NAME] Lots - ? - SAINT [PERSON_NAME] DU CRAU" at bounding box center [426, 119] width 219 height 11
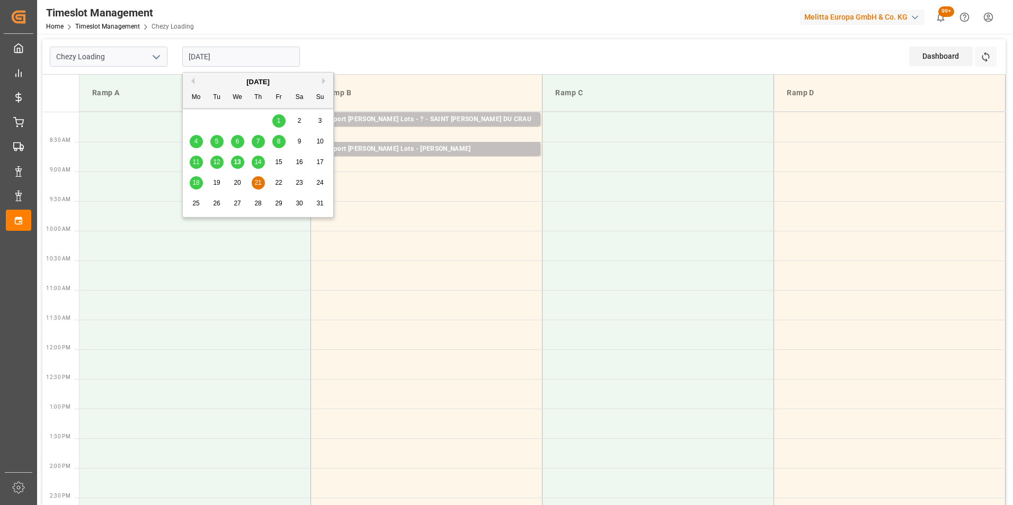
click at [202, 59] on input "[DATE]" at bounding box center [241, 57] width 118 height 20
click at [279, 180] on span "22" at bounding box center [278, 182] width 7 height 7
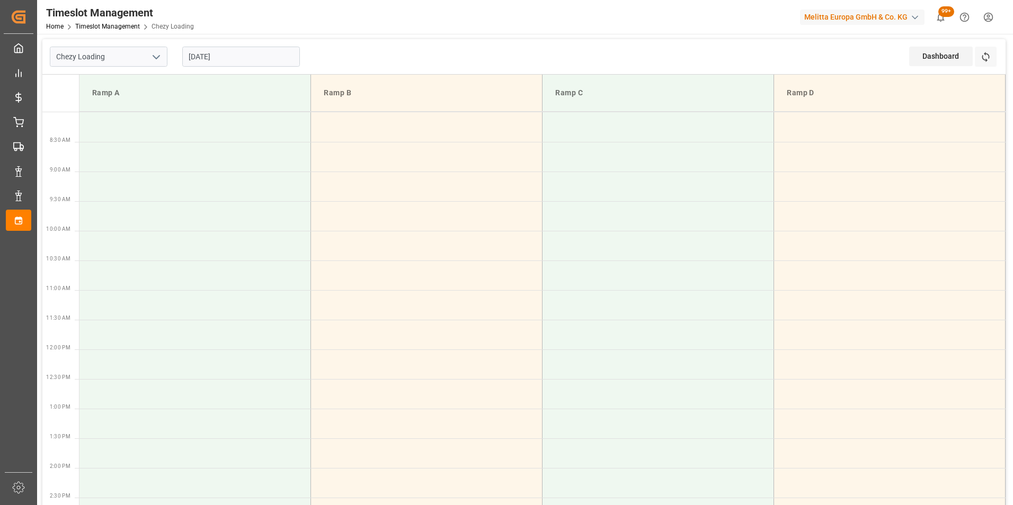
click at [221, 54] on input "[DATE]" at bounding box center [241, 57] width 118 height 20
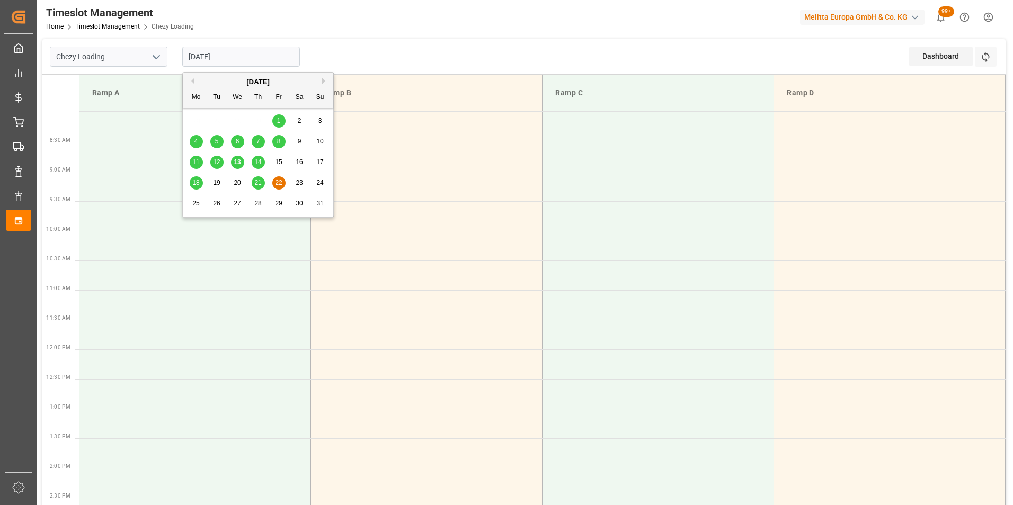
click at [281, 181] on span "22" at bounding box center [278, 182] width 7 height 7
click at [218, 59] on input "[DATE]" at bounding box center [241, 57] width 118 height 20
click at [195, 178] on div "18" at bounding box center [196, 183] width 13 height 13
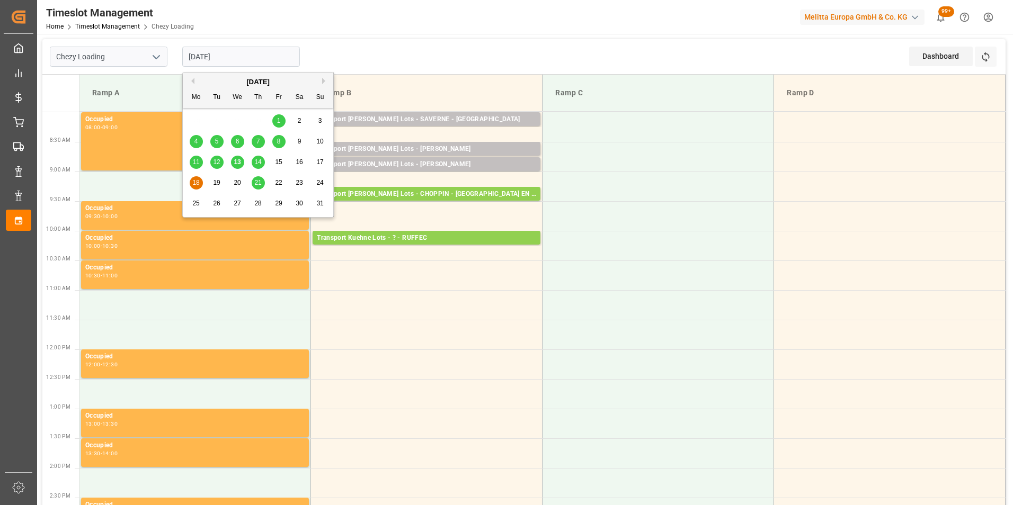
click at [232, 54] on input "[DATE]" at bounding box center [241, 57] width 118 height 20
click at [260, 160] on span "14" at bounding box center [257, 161] width 7 height 7
type input "[DATE]"
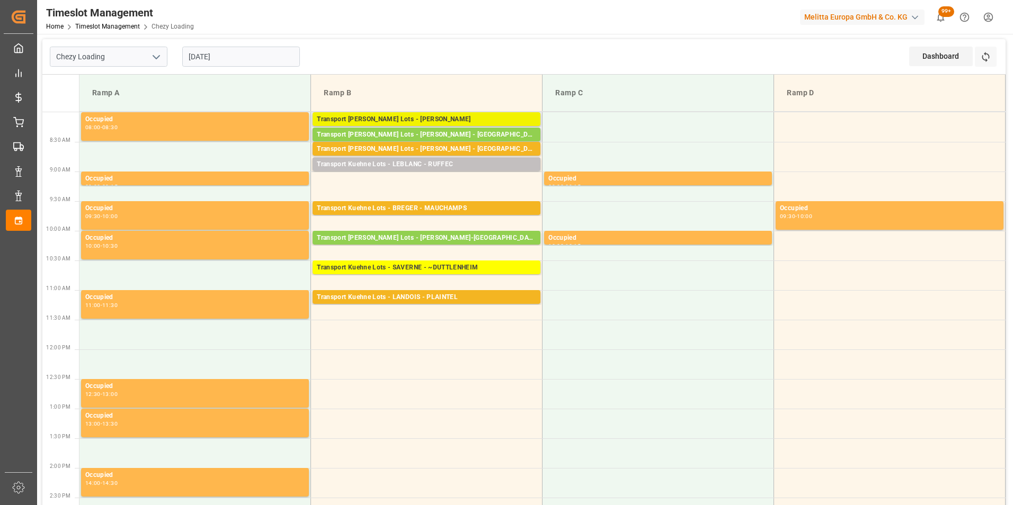
click at [476, 115] on div "Transport [PERSON_NAME] Lots - [PERSON_NAME]" at bounding box center [426, 119] width 219 height 11
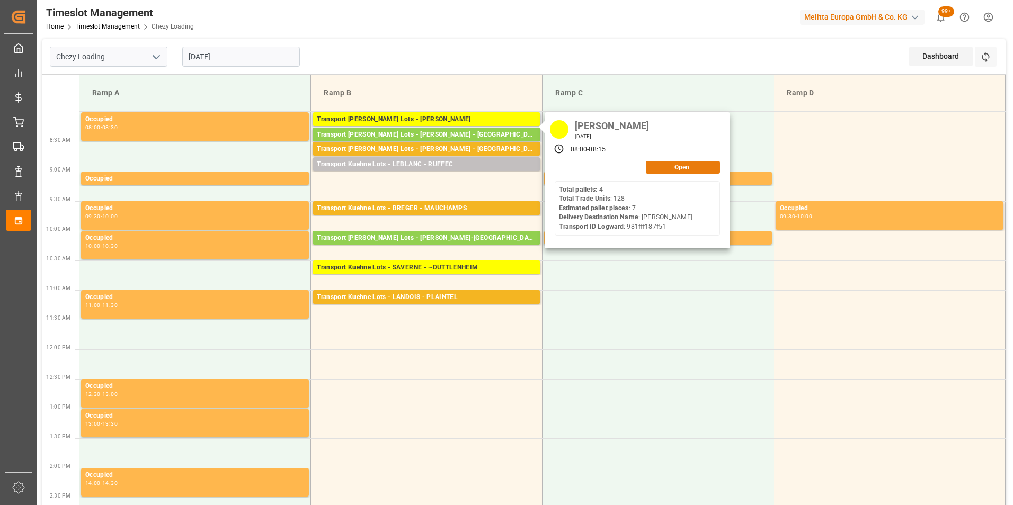
click at [681, 166] on button "Open" at bounding box center [683, 167] width 74 height 13
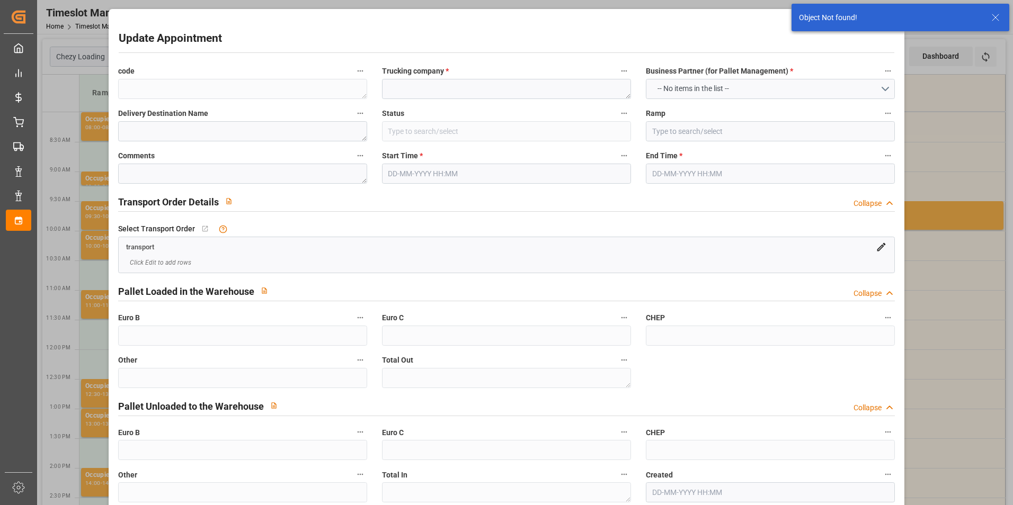
type textarea "3a93599dcea5"
type textarea "[PERSON_NAME]"
type input "In Progress"
type input "Ramp B"
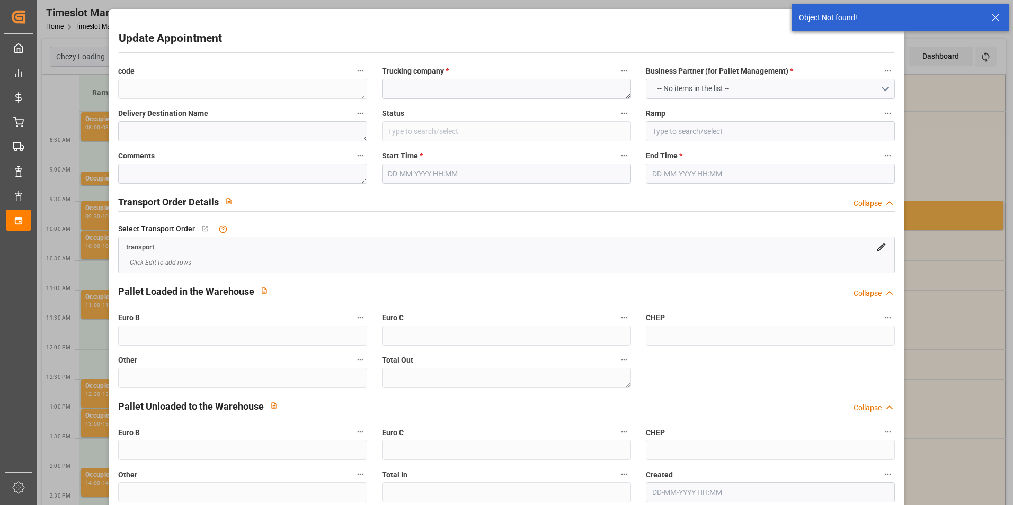
type textarea "0"
type textarea "e36d182627d1"
type textarea "RUFFEC"
type textarea "0000722524"
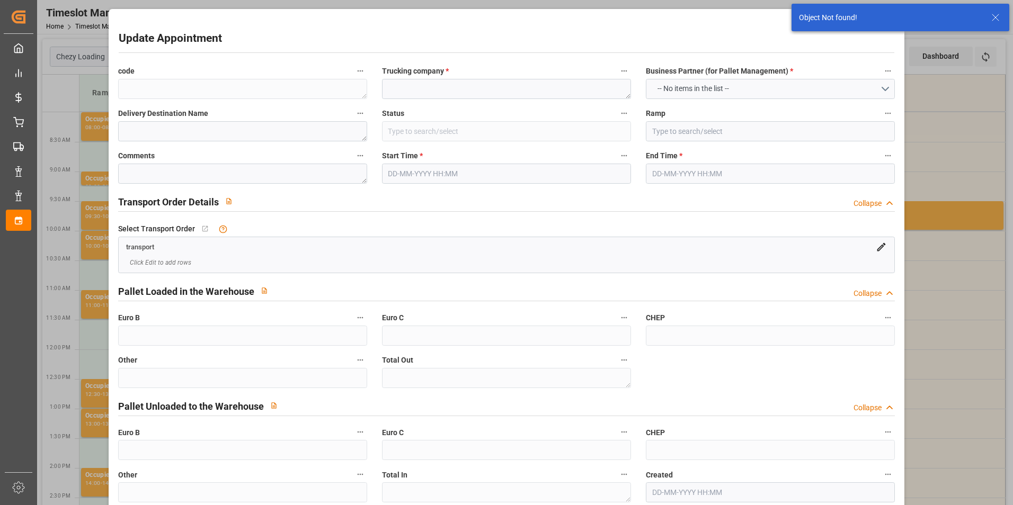
type textarea "8068c927239c"
type textarea "FR-02570"
type textarea "FR"
type input "Road"
type input "FR"
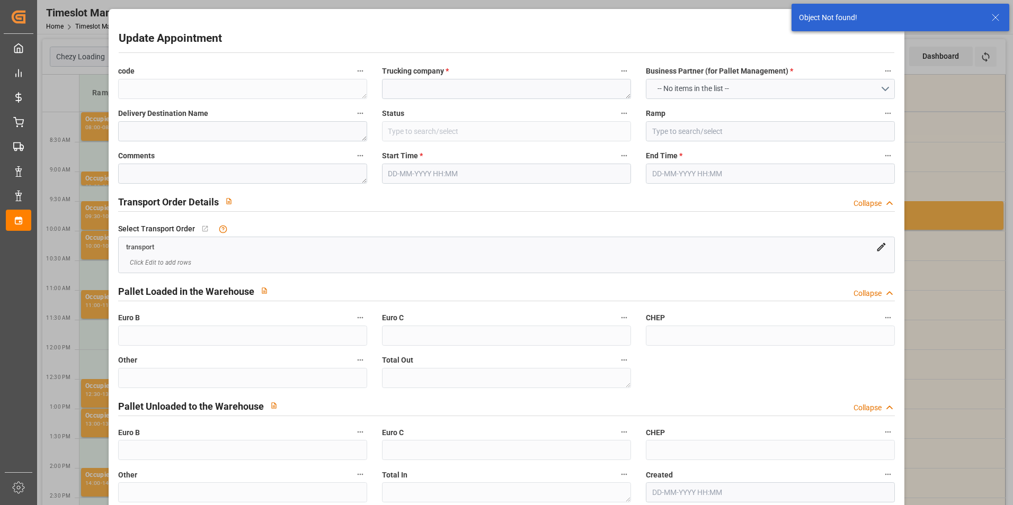
type input "02570"
type input "FR"
type input "16700"
type input "Small Shipment"
type input "3.5-7.5 t"
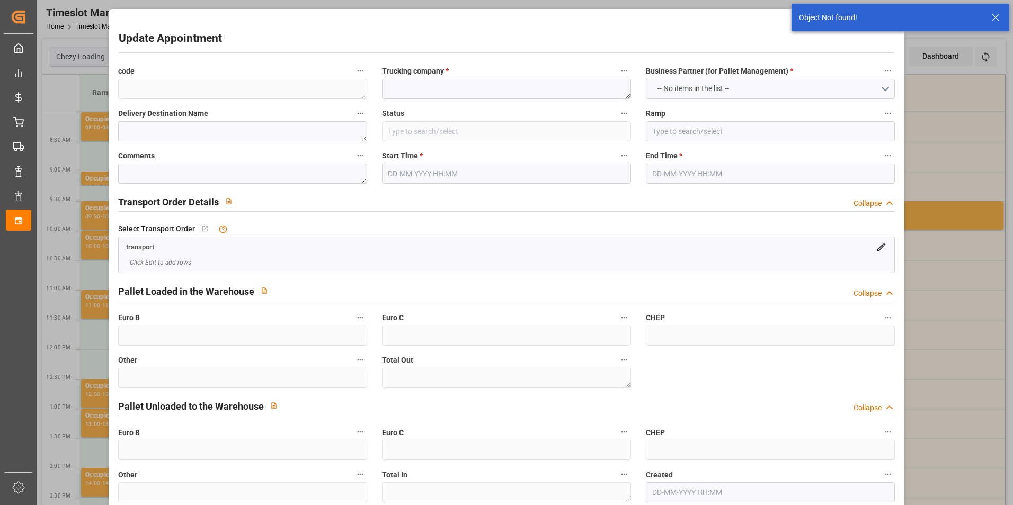
type input "EURO 6"
type input "Diesel"
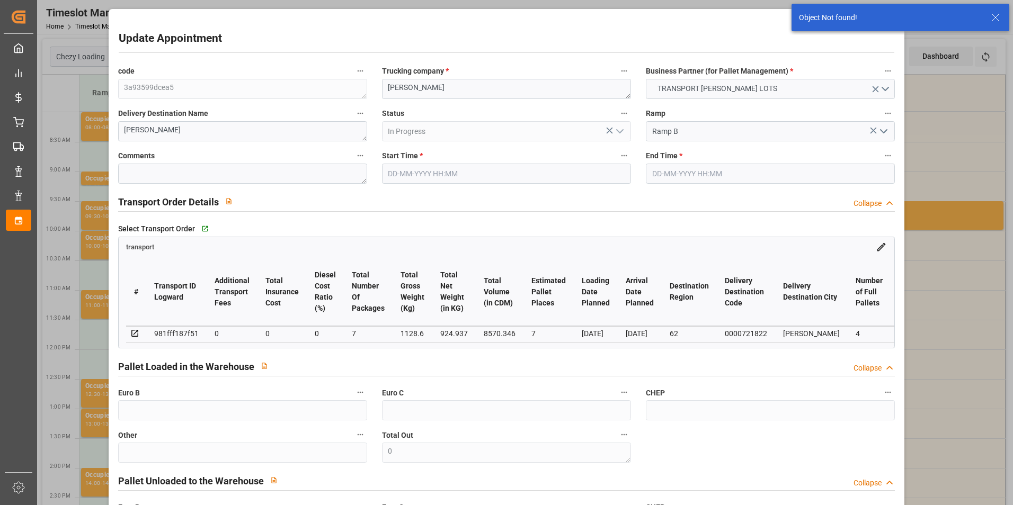
type input "15"
type input "515.52"
type input "0"
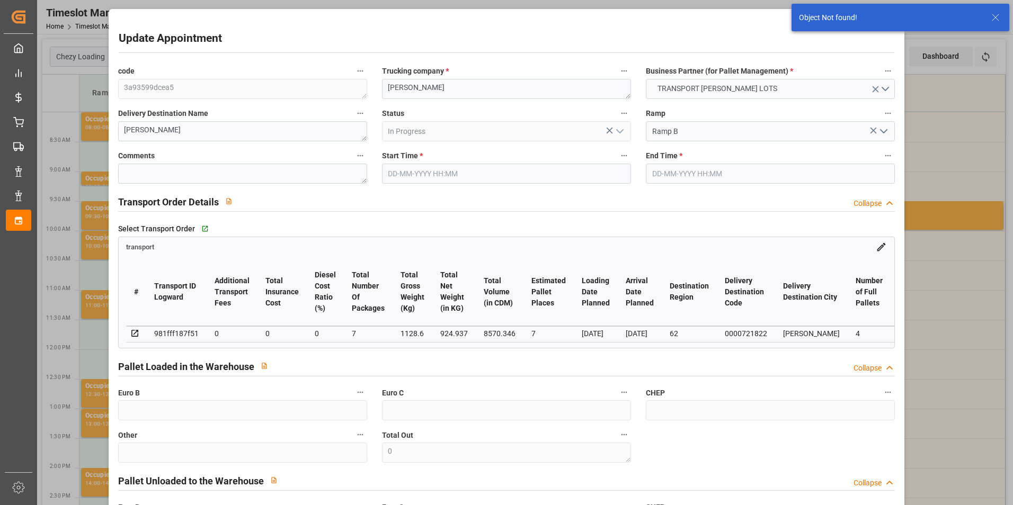
type input "515.52"
type input "0"
type input "2277.595"
type input "4150.158"
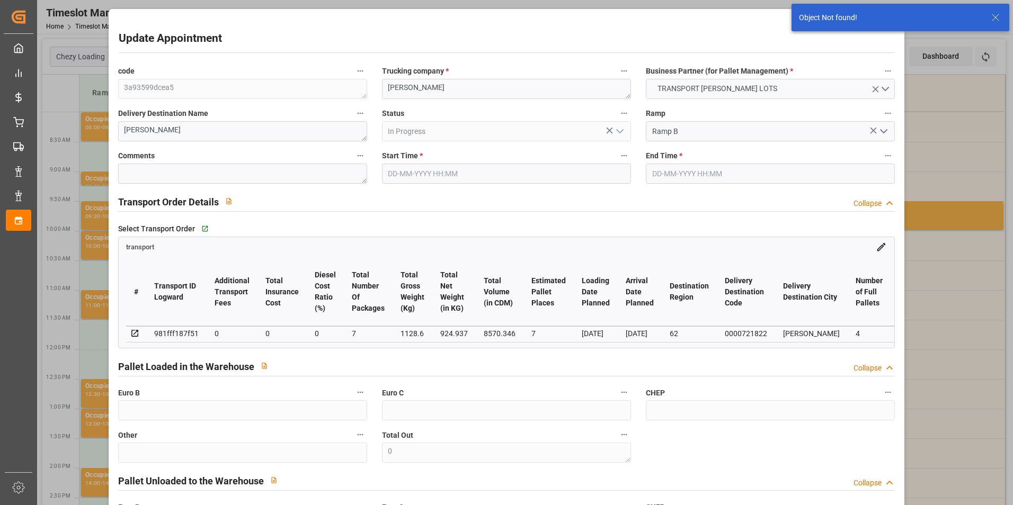
type input "9728.726"
type input "16"
type input "3"
type input "747"
type input "62"
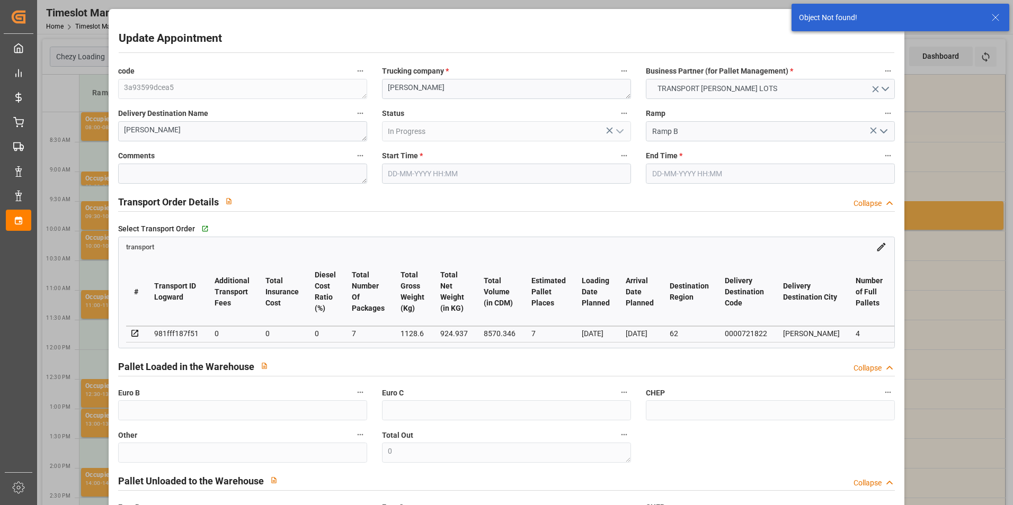
type input "101"
type input "2709.958"
type input "0"
type input "4710.8598"
type input "0"
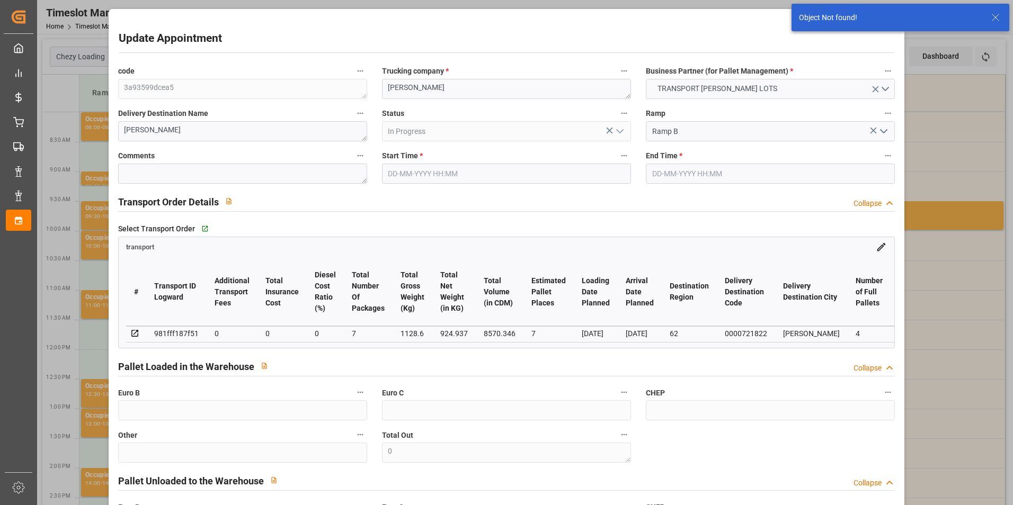
type input "0"
type input "21"
type input "35"
type input "[DATE] 08:00"
type input "[DATE] 08:15"
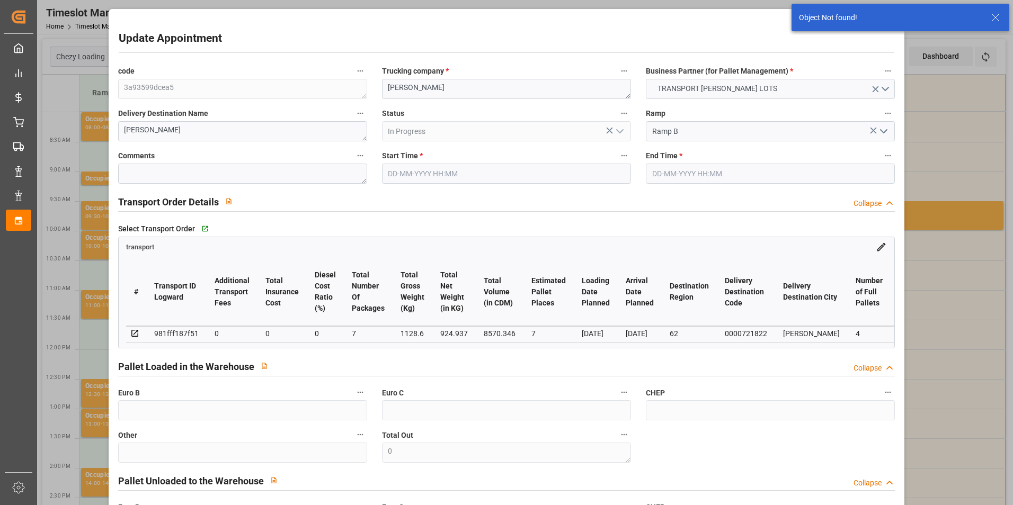
type input "[DATE] 15:04"
type input "[DATE] 12:17"
type input "[DATE]"
drag, startPoint x: 197, startPoint y: 333, endPoint x: 155, endPoint y: 332, distance: 41.3
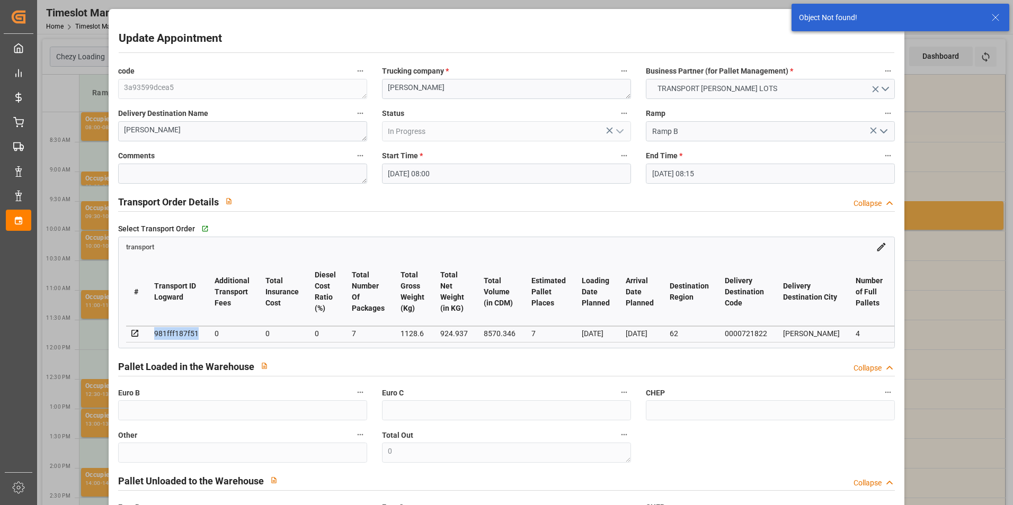
click at [155, 332] on div "981fff187f51" at bounding box center [176, 333] width 45 height 13
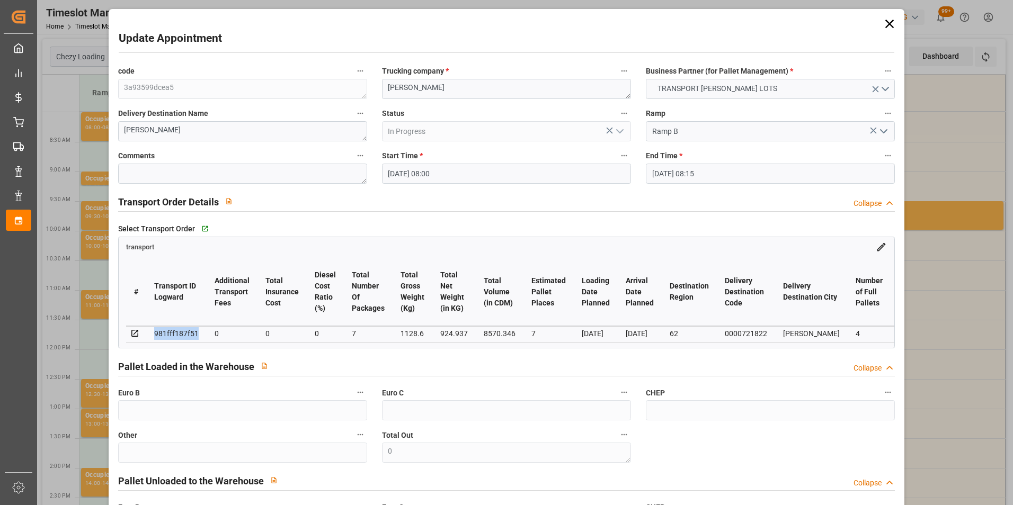
copy div "981fff187f51"
click at [212, 153] on label "Comments" at bounding box center [242, 156] width 249 height 15
click at [353, 153] on button "Comments" at bounding box center [360, 156] width 14 height 14
click at [217, 130] on div at bounding box center [506, 252] width 1013 height 505
click at [217, 130] on textarea "[PERSON_NAME]" at bounding box center [242, 131] width 249 height 20
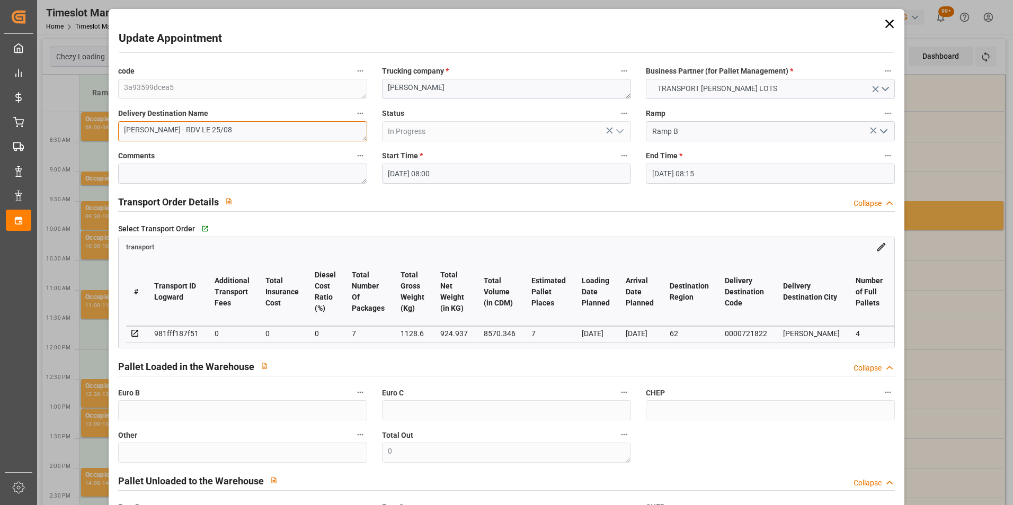
type textarea "[PERSON_NAME] - RDV LE 25/08"
click at [435, 170] on input "[DATE] 08:00" at bounding box center [506, 174] width 249 height 20
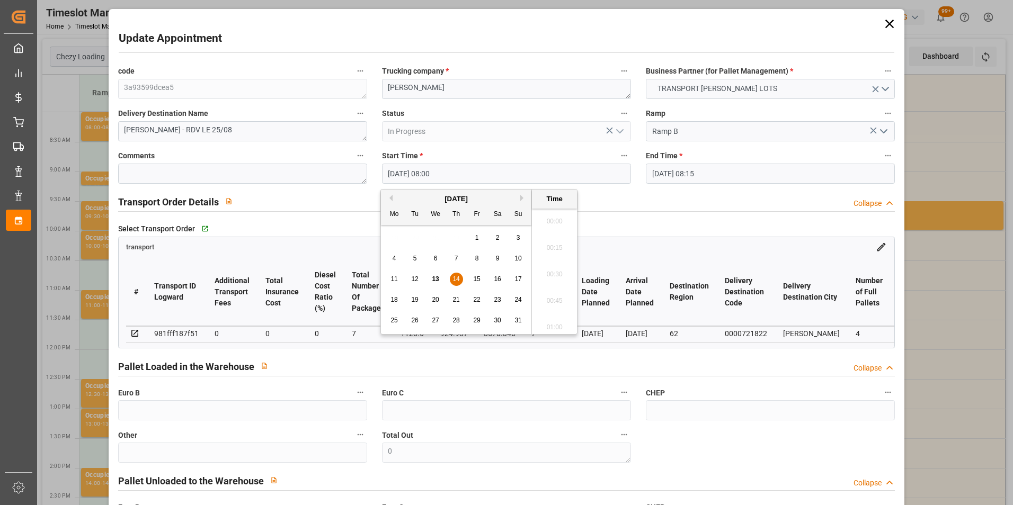
scroll to position [798, 0]
click at [458, 298] on span "21" at bounding box center [455, 299] width 7 height 7
type input "[DATE] 08:00"
click at [556, 268] on li "08:00" at bounding box center [554, 271] width 45 height 26
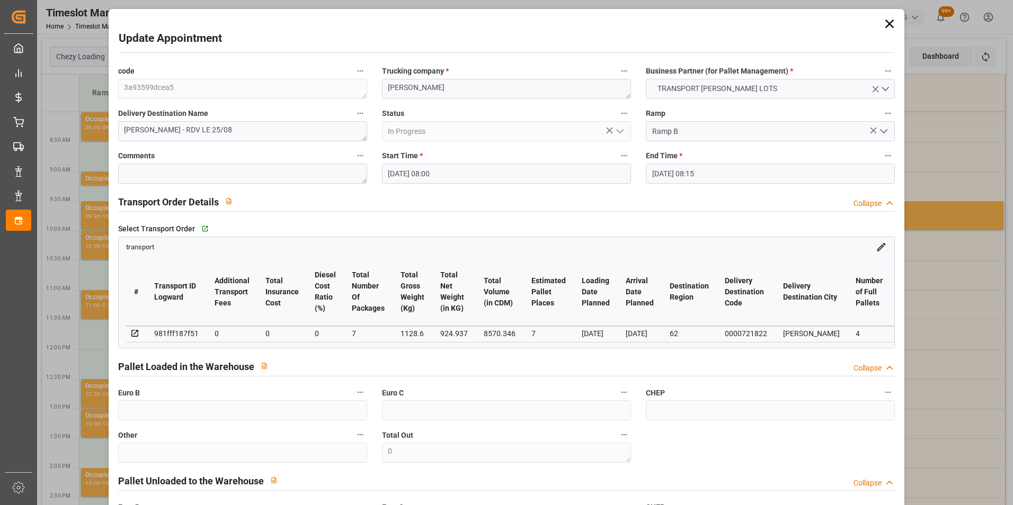
click at [680, 170] on input "[DATE] 08:15" at bounding box center [770, 174] width 249 height 20
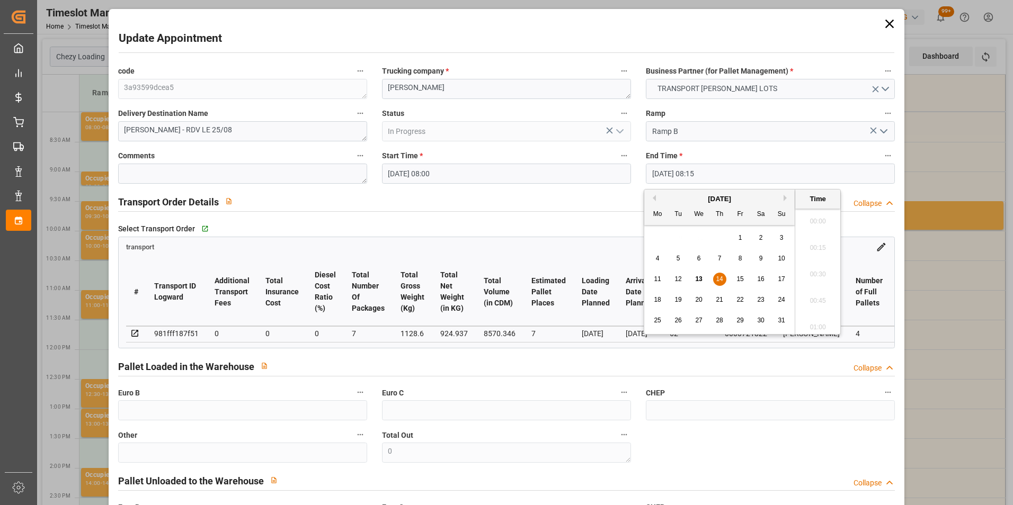
scroll to position [825, 0]
click at [721, 299] on span "21" at bounding box center [719, 299] width 7 height 7
type input "[DATE] 08:15"
click at [813, 268] on li "08:15" at bounding box center [817, 271] width 45 height 26
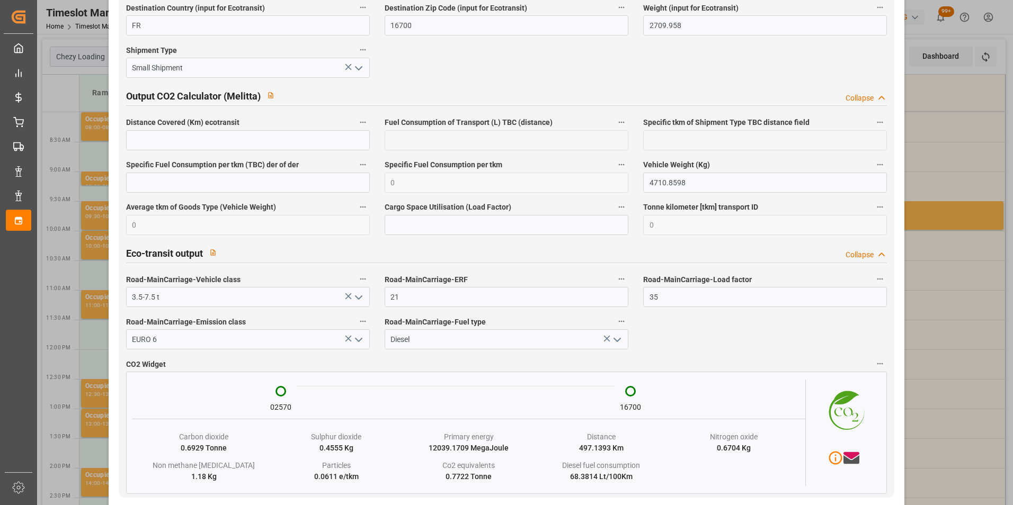
scroll to position [1745, 0]
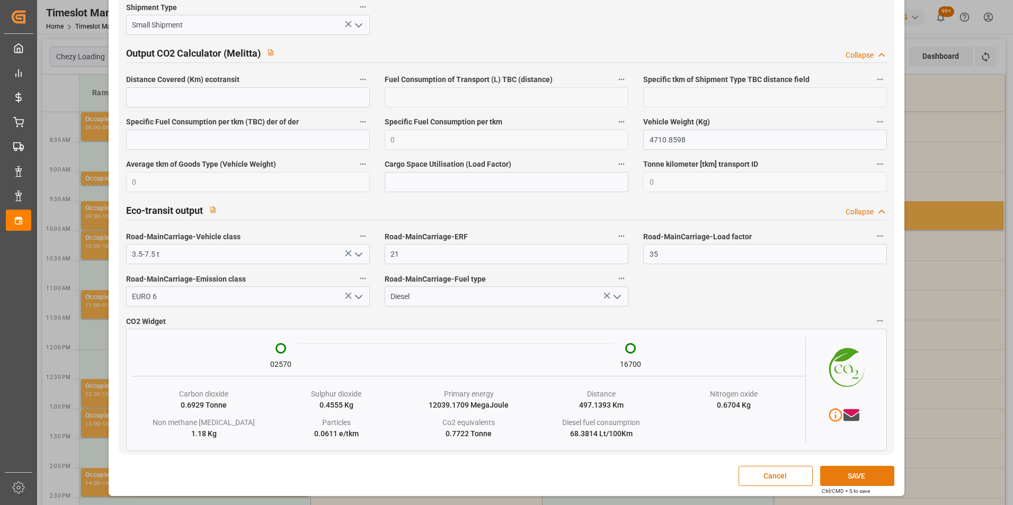
click at [850, 473] on button "SAVE" at bounding box center [857, 476] width 74 height 20
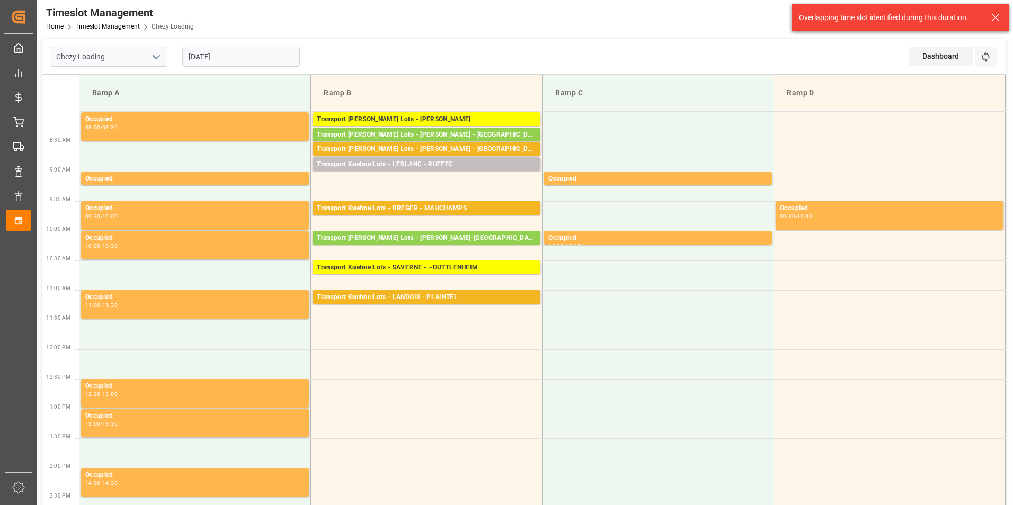
click at [242, 54] on input "[DATE]" at bounding box center [241, 57] width 118 height 20
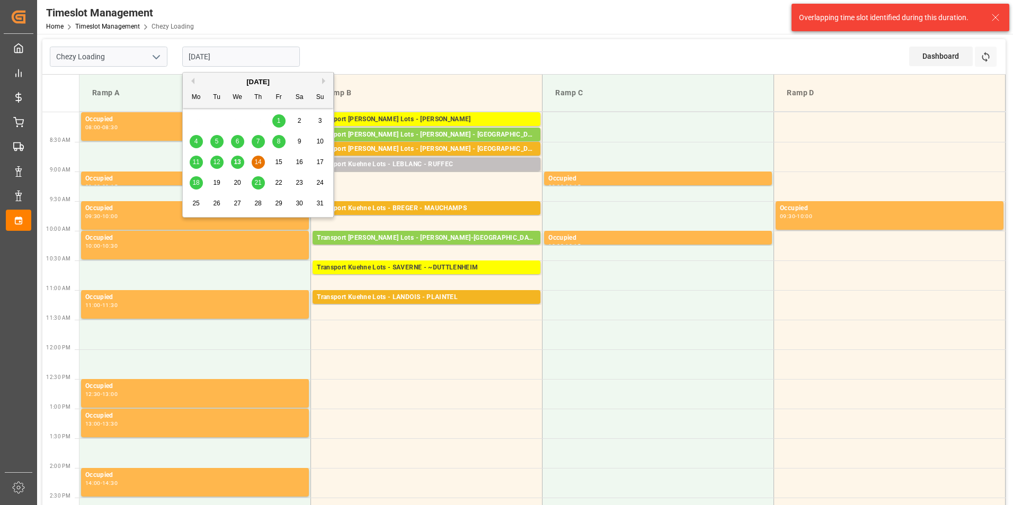
click at [255, 180] on span "21" at bounding box center [257, 182] width 7 height 7
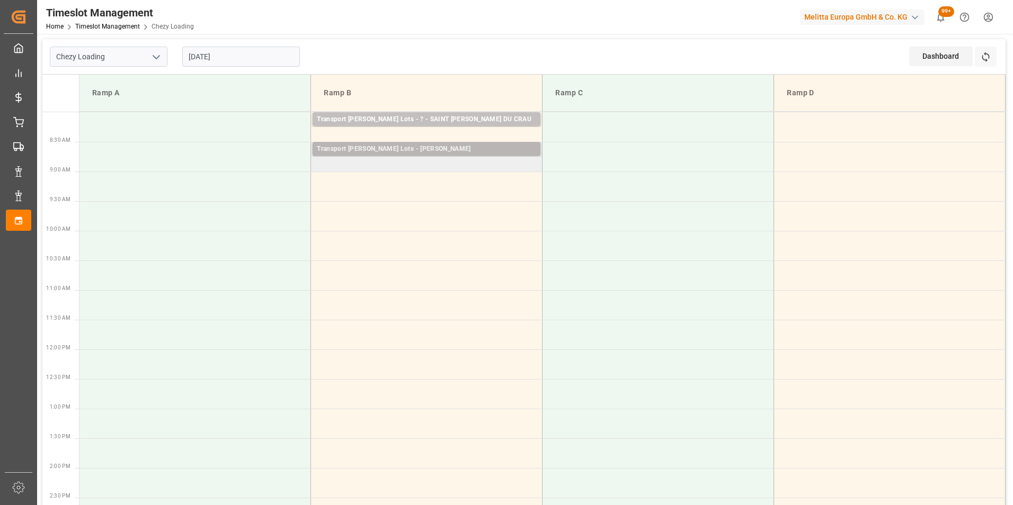
click at [455, 150] on div "Transport [PERSON_NAME] Lots - [PERSON_NAME]" at bounding box center [426, 149] width 219 height 11
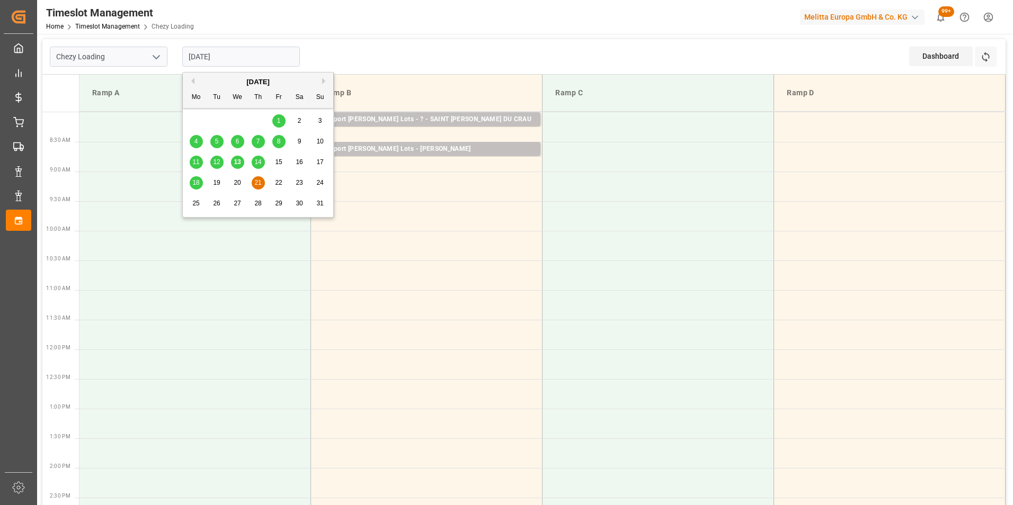
click at [235, 53] on input "[DATE]" at bounding box center [241, 57] width 118 height 20
click at [256, 164] on span "14" at bounding box center [257, 161] width 7 height 7
type input "[DATE]"
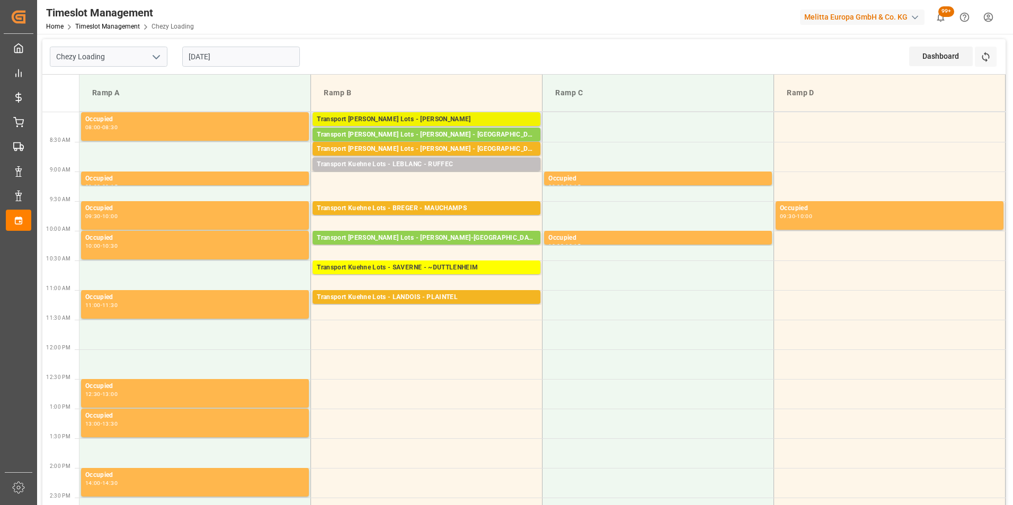
click at [485, 114] on div "Transport [PERSON_NAME] Lots - [PERSON_NAME]" at bounding box center [426, 119] width 219 height 11
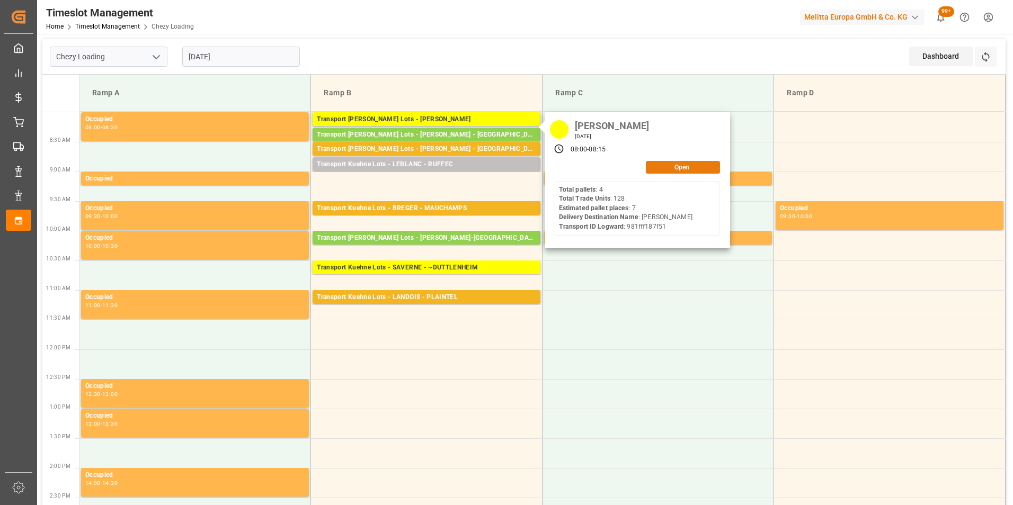
click at [675, 165] on button "Open" at bounding box center [683, 167] width 74 height 13
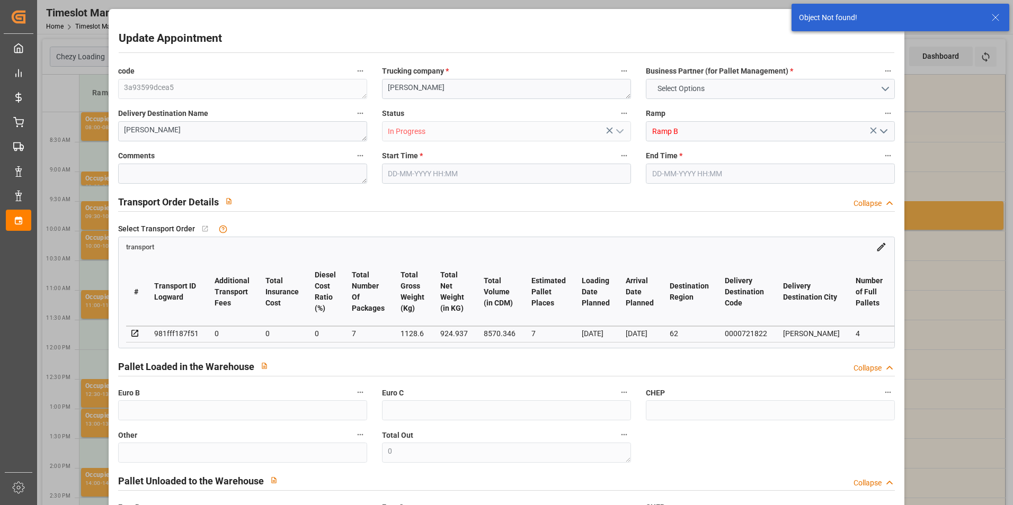
type input "15"
type input "515.52"
type input "0"
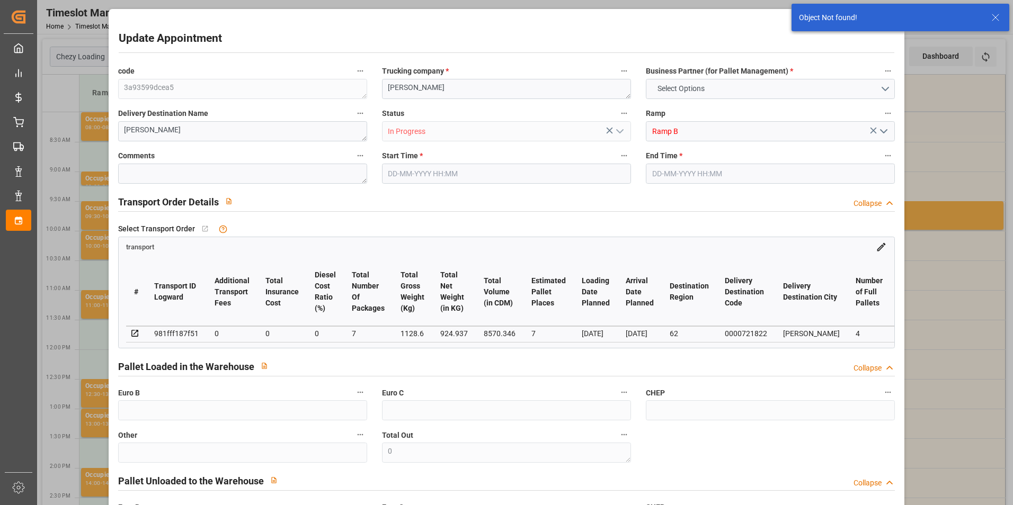
type input "515.52"
type input "0"
type input "2277.595"
type input "4150.158"
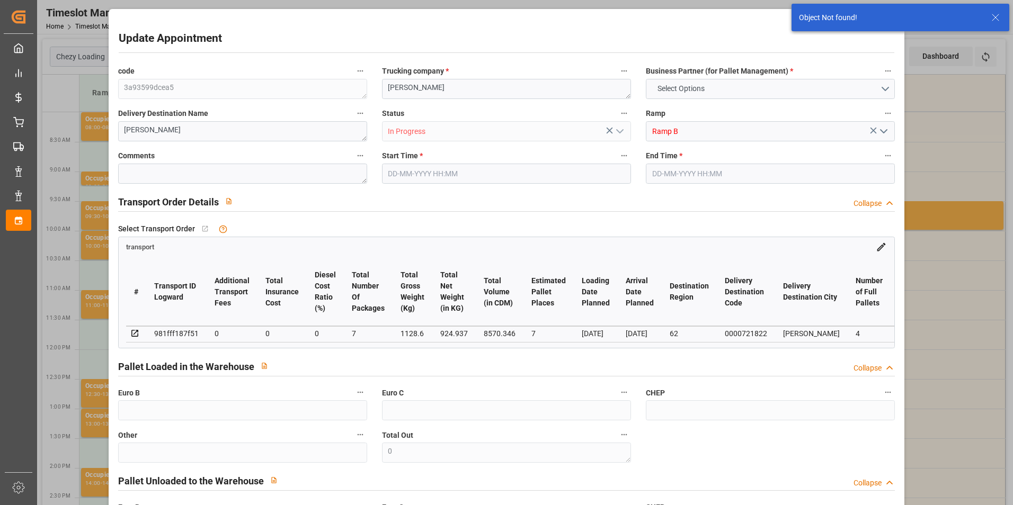
type input "9728.726"
type input "16"
type input "3"
type input "747"
type input "62"
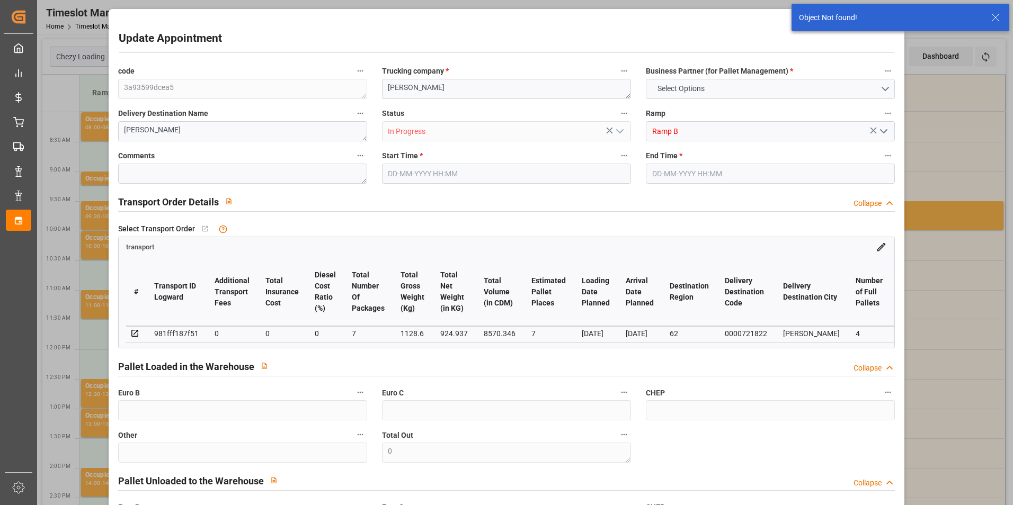
type input "101"
type input "2709.958"
type input "0"
type input "4710.8598"
type input "0"
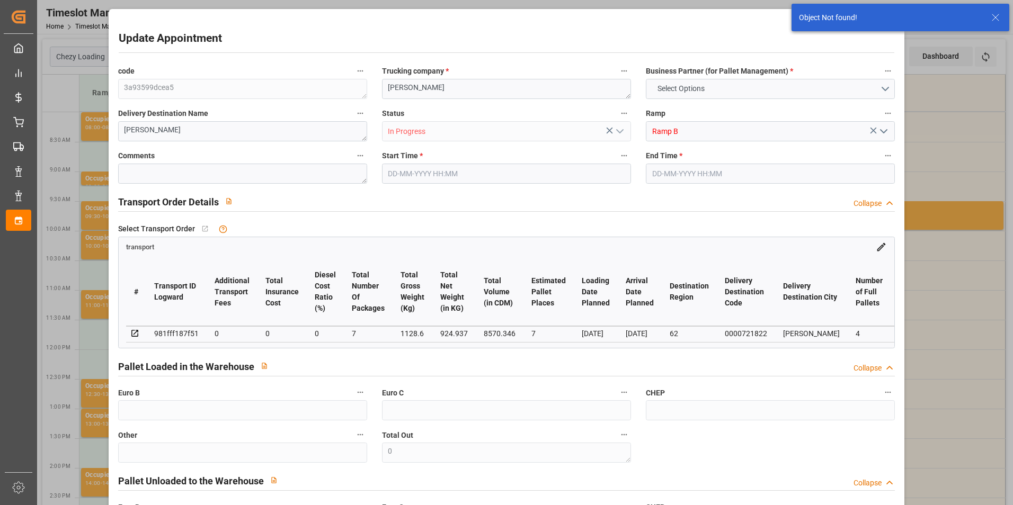
type input "0"
type input "21"
type input "35"
type input "[DATE] 08:00"
type input "[DATE] 08:15"
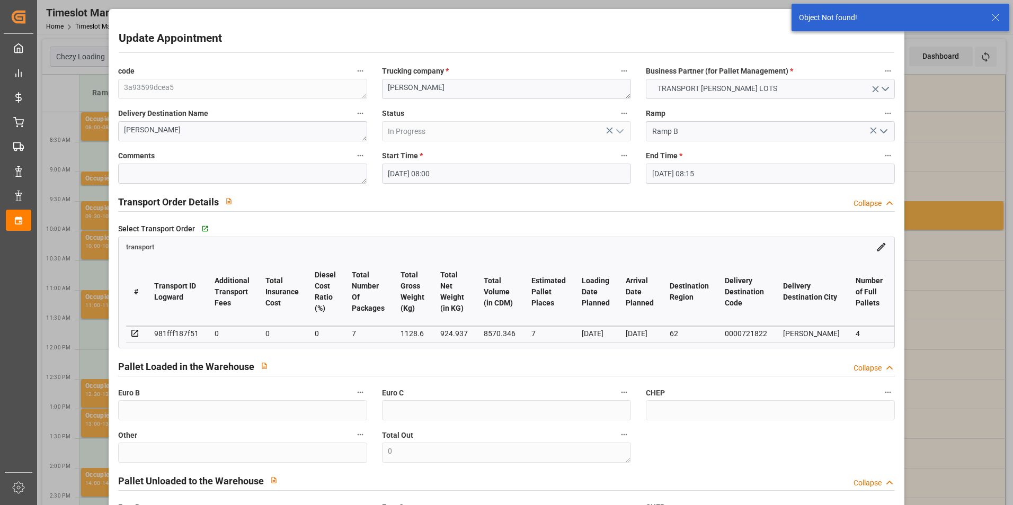
type input "[DATE] 15:04"
type input "[DATE] 12:17"
type input "[DATE]"
click at [223, 132] on textarea "[PERSON_NAME]" at bounding box center [242, 131] width 249 height 20
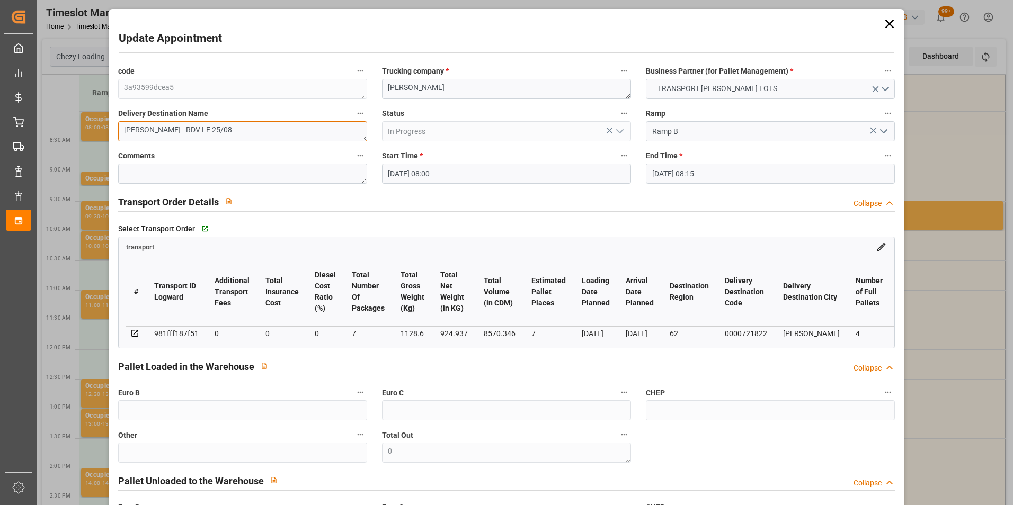
type textarea "[PERSON_NAME] - RDV LE 25/08"
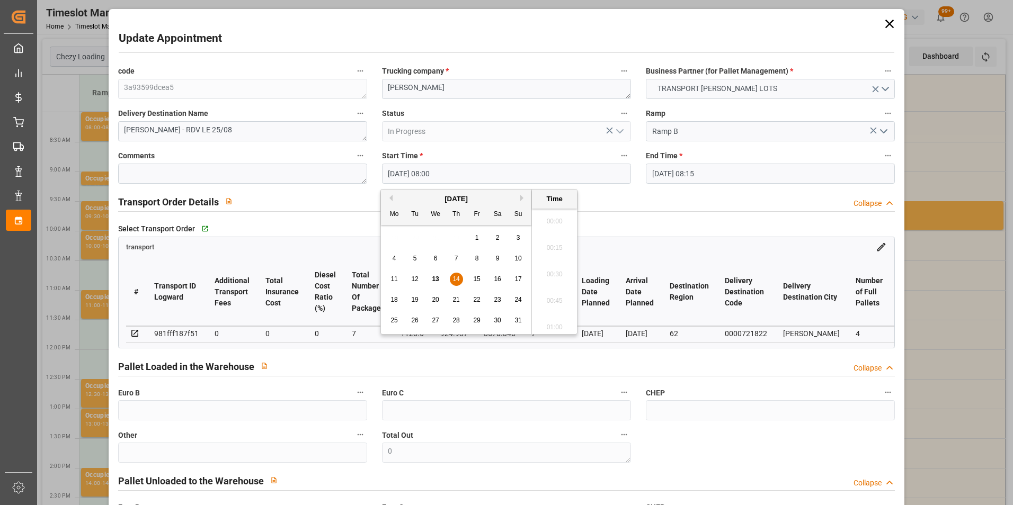
click at [428, 173] on input "[DATE] 08:00" at bounding box center [506, 174] width 249 height 20
click at [458, 298] on span "21" at bounding box center [455, 299] width 7 height 7
click at [557, 320] on li "09:00" at bounding box center [554, 324] width 45 height 26
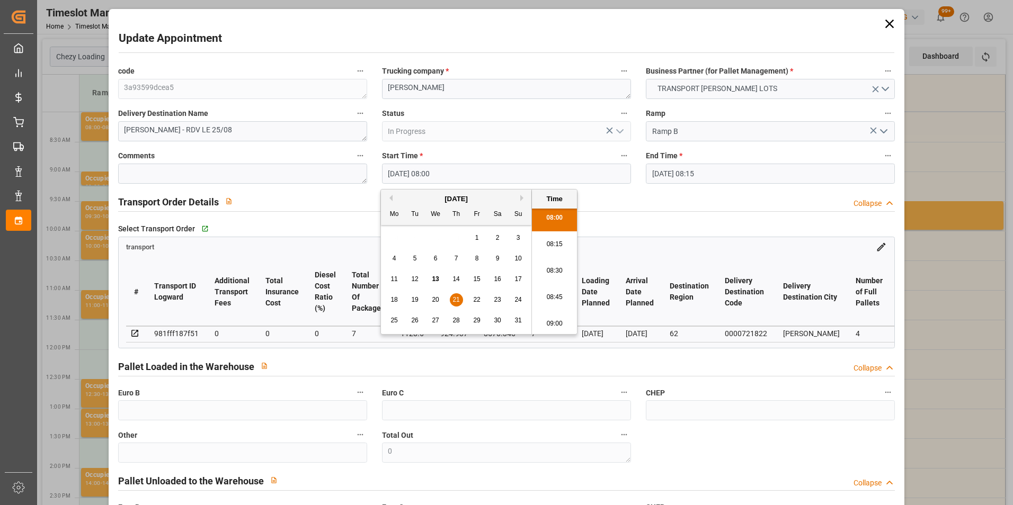
type input "[DATE] 09:00"
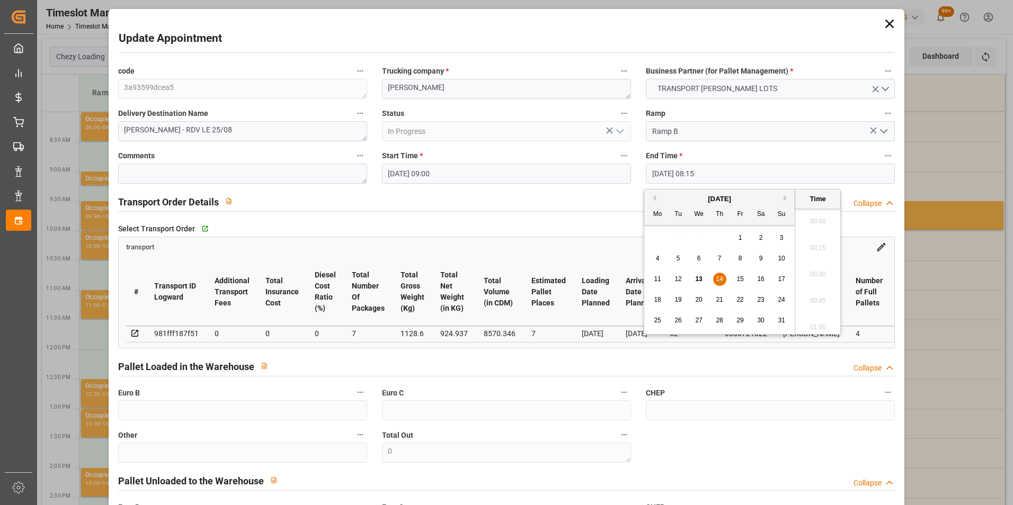
click at [668, 172] on input "[DATE] 08:15" at bounding box center [770, 174] width 249 height 20
click at [718, 297] on span "21" at bounding box center [719, 299] width 7 height 7
click at [818, 272] on li "09:15" at bounding box center [817, 271] width 45 height 26
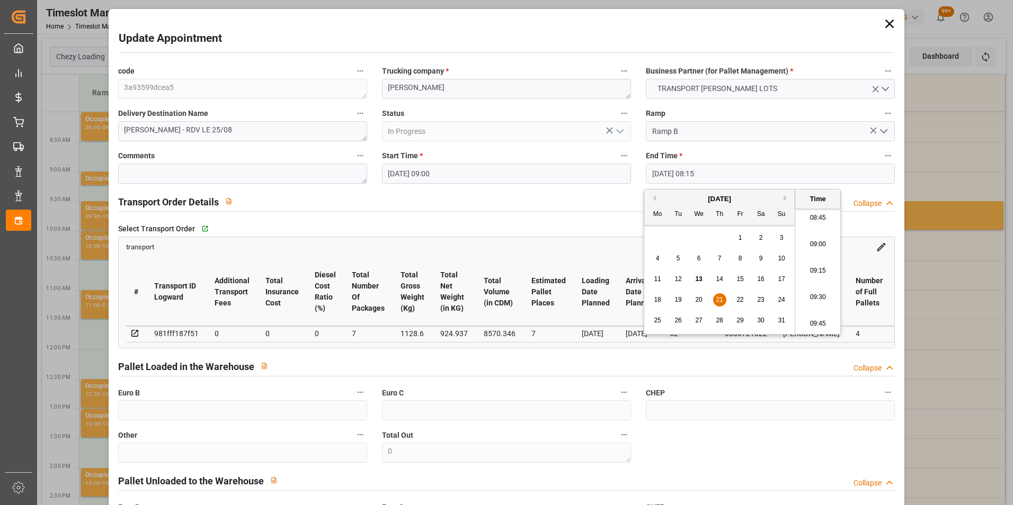
type input "[DATE] 09:15"
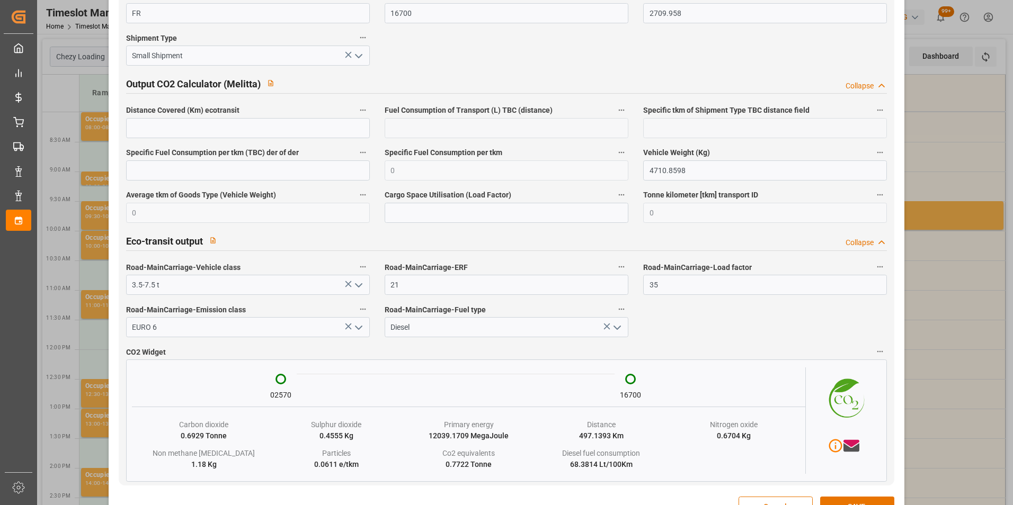
scroll to position [1745, 0]
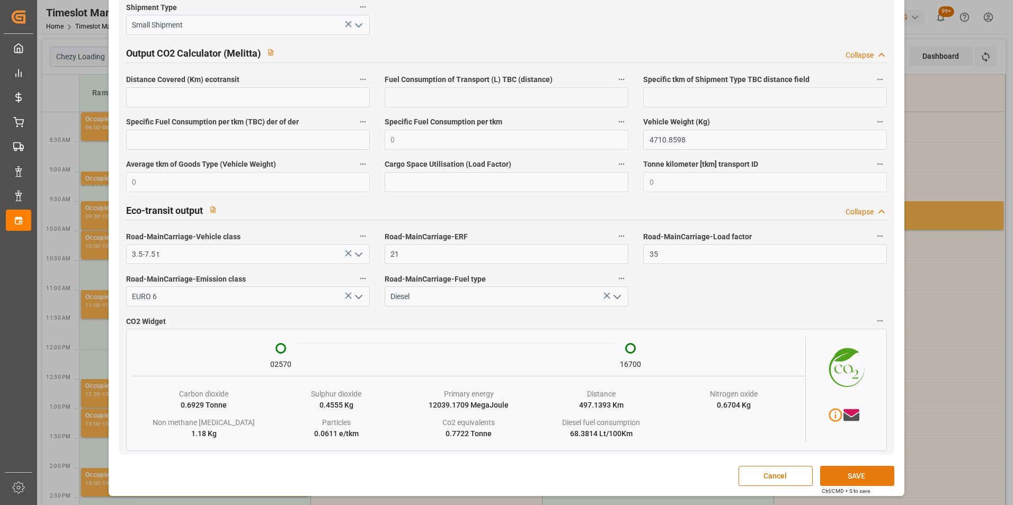
click at [847, 475] on button "SAVE" at bounding box center [857, 476] width 74 height 20
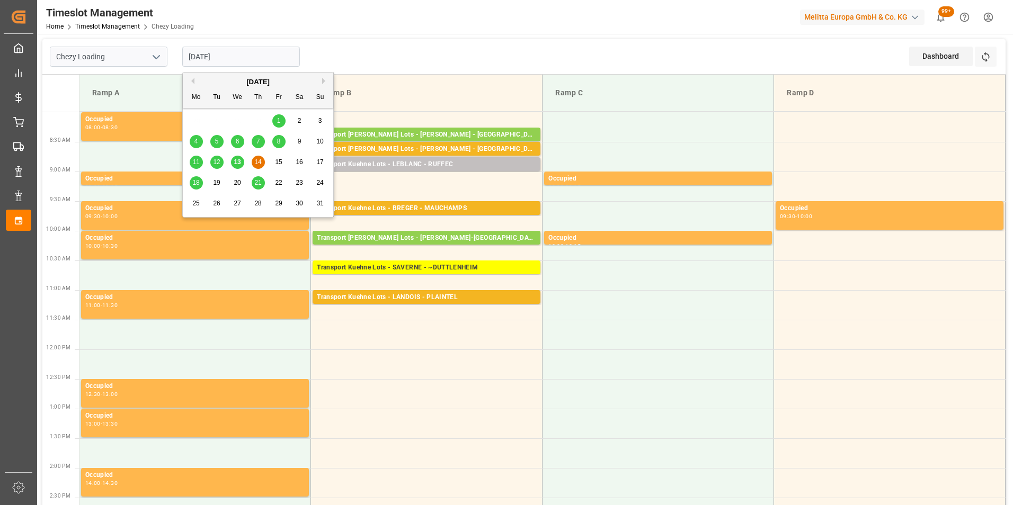
click at [241, 58] on input "[DATE]" at bounding box center [241, 57] width 118 height 20
click at [237, 159] on span "13" at bounding box center [237, 161] width 7 height 7
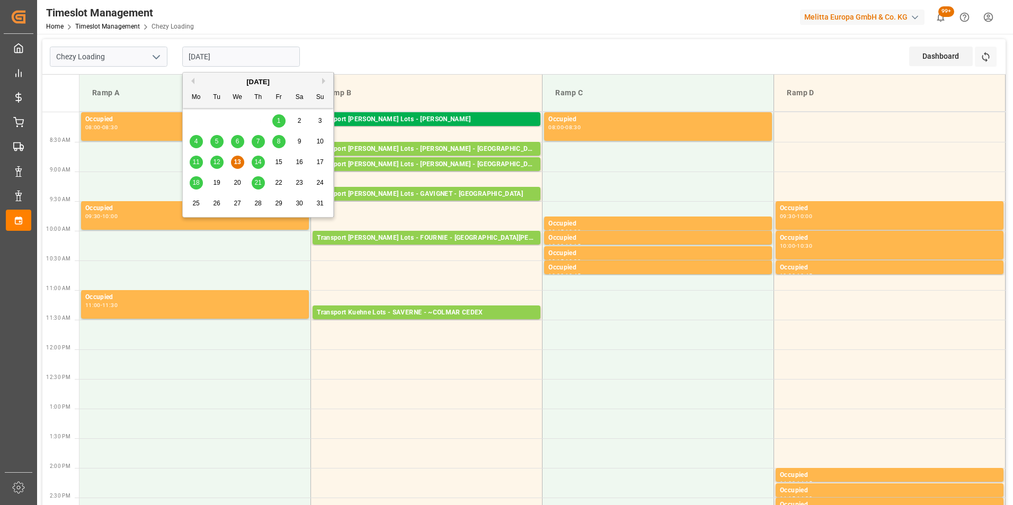
click at [235, 55] on input "[DATE]" at bounding box center [241, 57] width 118 height 20
click at [257, 158] on span "14" at bounding box center [257, 161] width 7 height 7
type input "[DATE]"
